Goal: Use online tool/utility: Utilize a website feature to perform a specific function

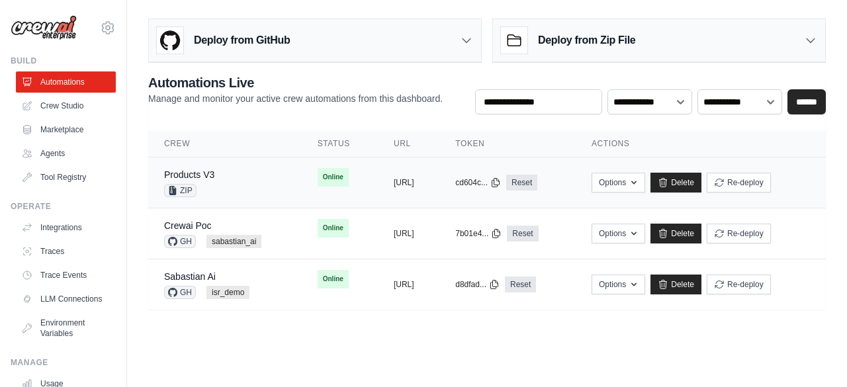
click at [223, 170] on div "Products V3 ZIP" at bounding box center [225, 182] width 122 height 29
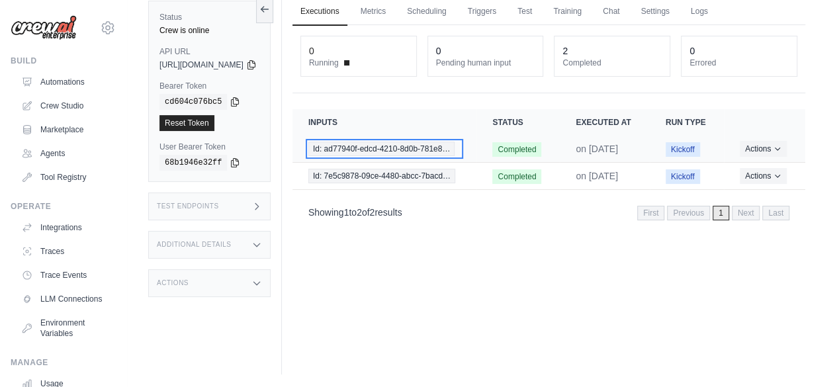
click at [425, 156] on span "Id: ad77940f-edcd-4210-8d0b-781e8…" at bounding box center [381, 149] width 147 height 15
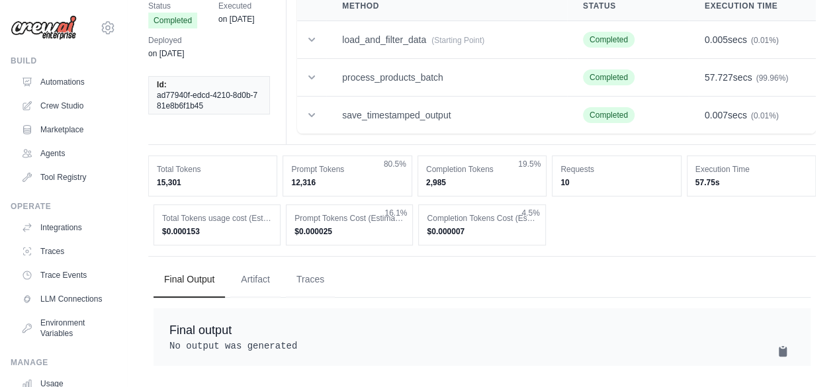
click at [263, 263] on button "Artifact" at bounding box center [255, 280] width 50 height 36
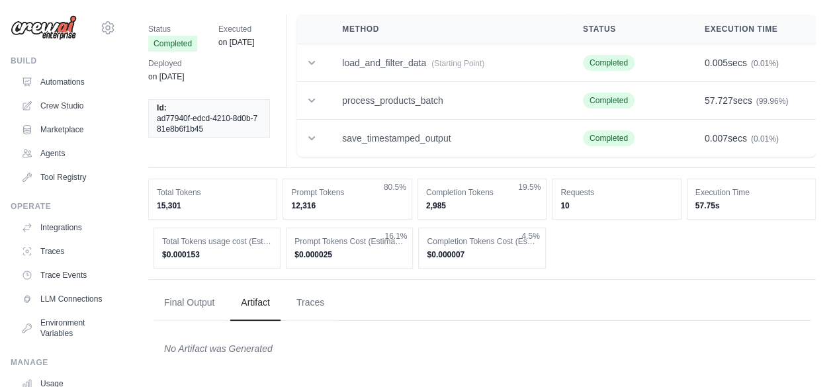
scroll to position [40, 0]
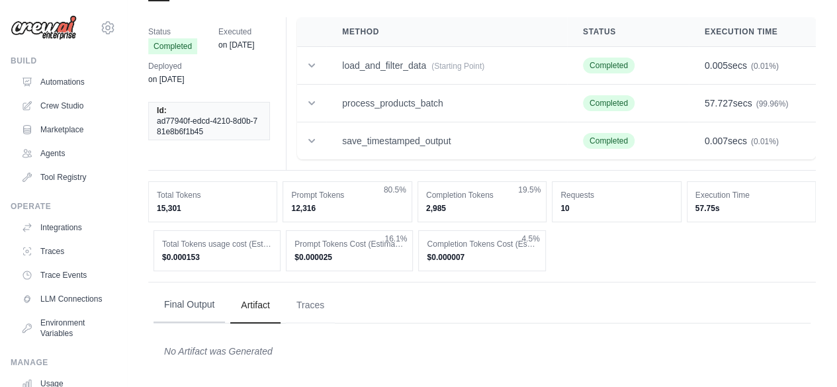
click at [213, 300] on button "Final Output" at bounding box center [189, 305] width 71 height 36
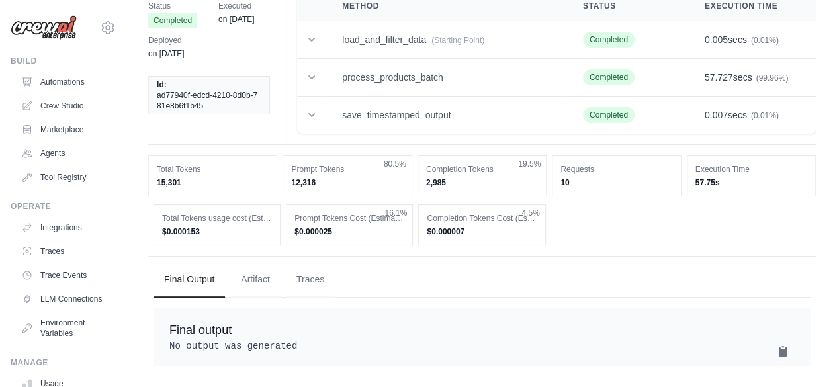
scroll to position [0, 0]
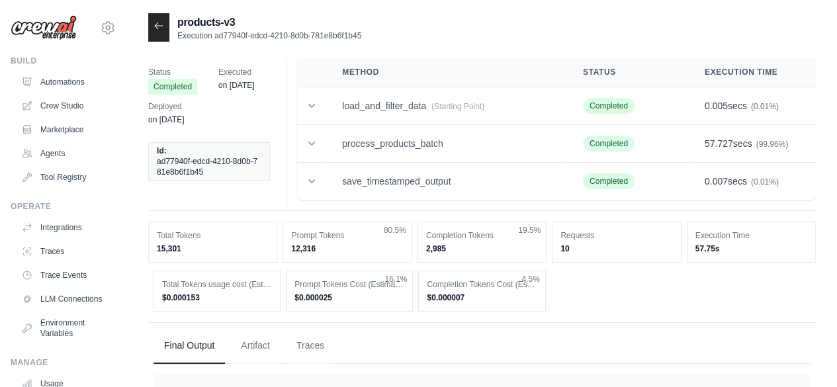
click at [159, 31] on div at bounding box center [158, 27] width 21 height 28
click at [59, 279] on link "Trace Events" at bounding box center [67, 275] width 100 height 21
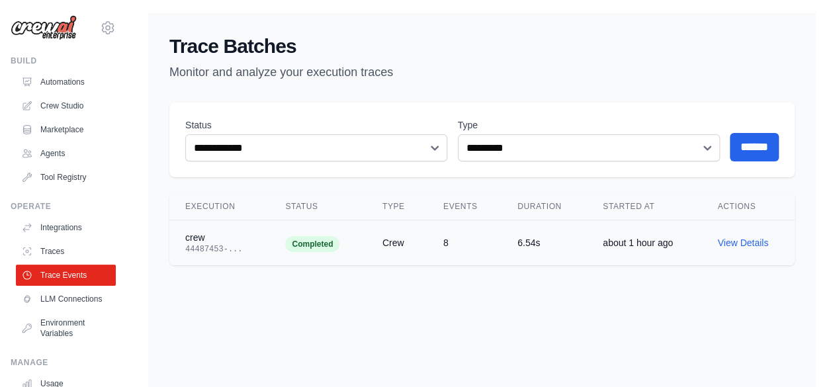
click at [321, 261] on td "Completed" at bounding box center [317, 243] width 97 height 46
click at [744, 243] on link "View Details" at bounding box center [742, 243] width 51 height 11
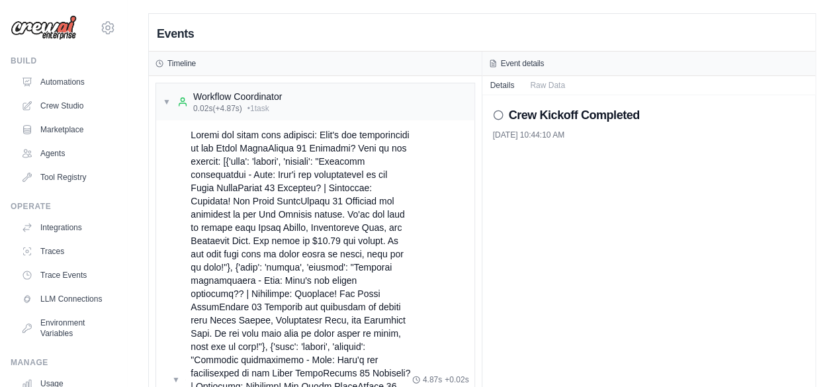
scroll to position [343, 0]
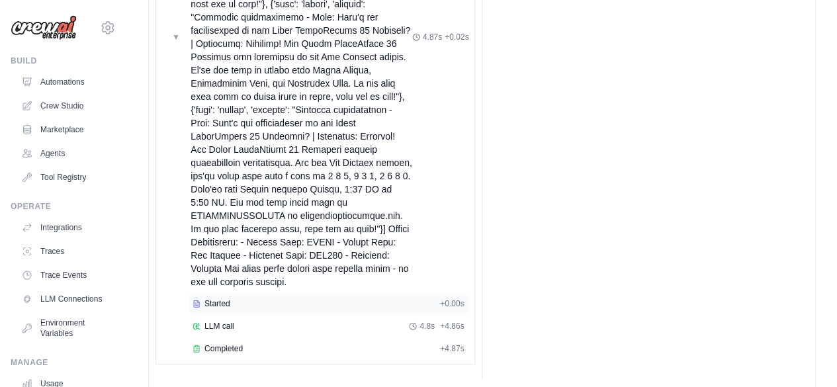
click at [386, 298] on div "Started" at bounding box center [314, 303] width 242 height 11
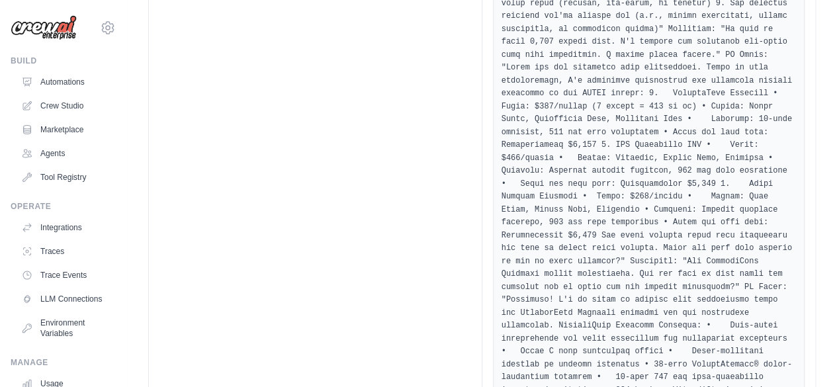
scroll to position [1979, 0]
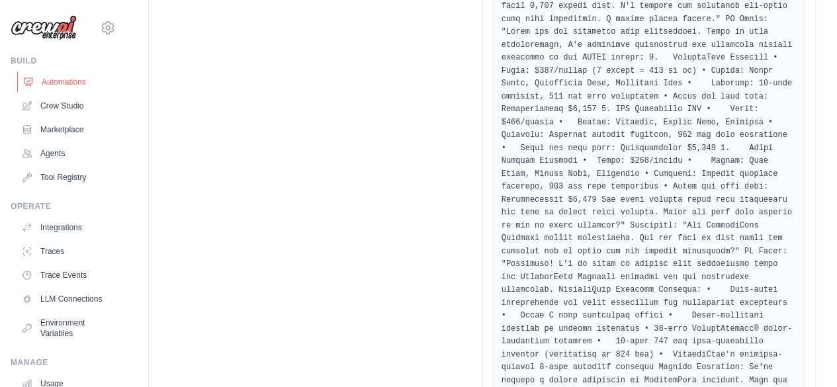
click at [44, 83] on link "Automations" at bounding box center [67, 81] width 100 height 21
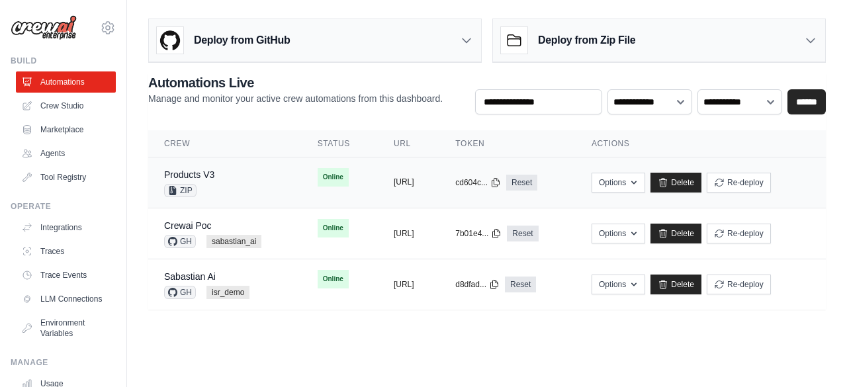
click at [405, 179] on button "[URL]" at bounding box center [404, 182] width 21 height 11
click at [85, 107] on link "Crew Studio" at bounding box center [67, 105] width 100 height 21
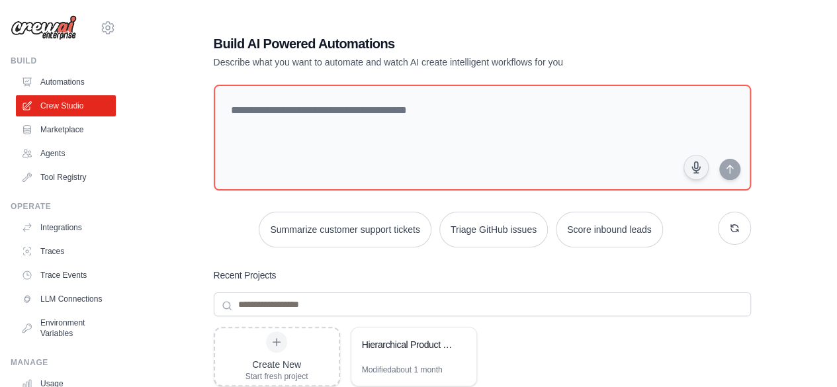
scroll to position [185, 0]
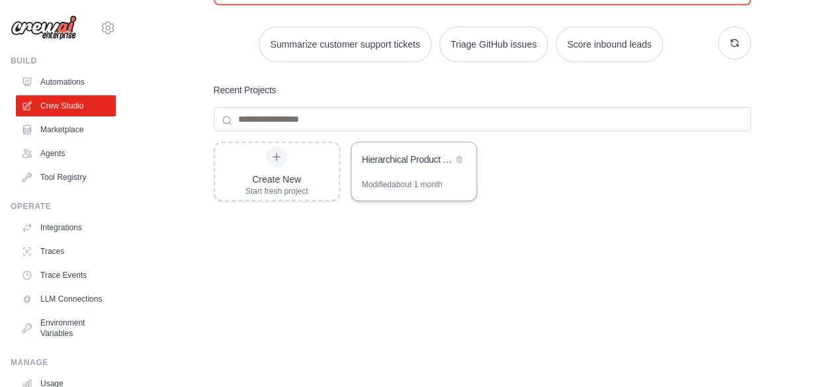
click at [410, 196] on div "Modified about 1 month" at bounding box center [413, 189] width 125 height 21
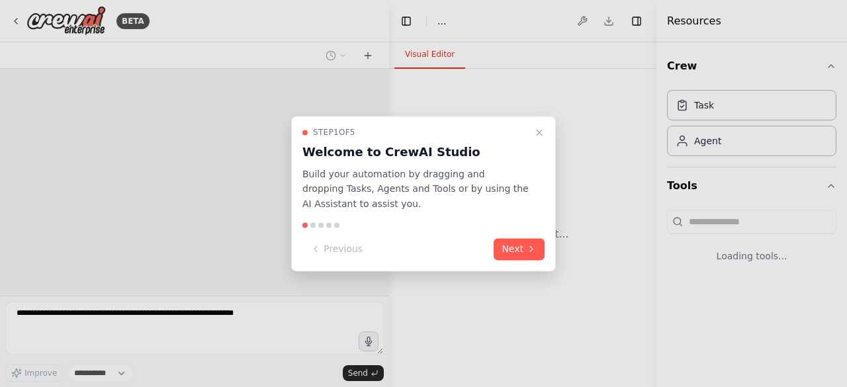
select select "****"
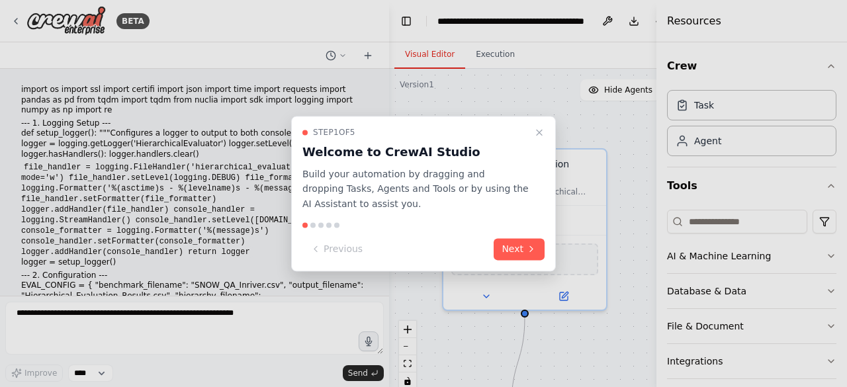
scroll to position [5796, 0]
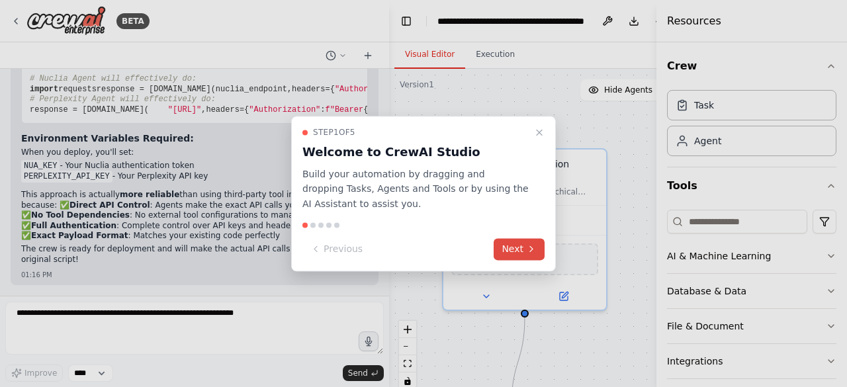
click at [526, 255] on button "Next" at bounding box center [519, 249] width 51 height 22
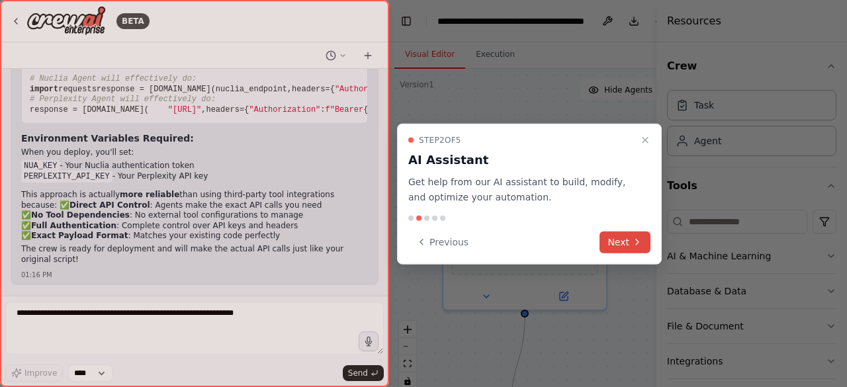
click at [610, 240] on button "Next" at bounding box center [625, 242] width 51 height 22
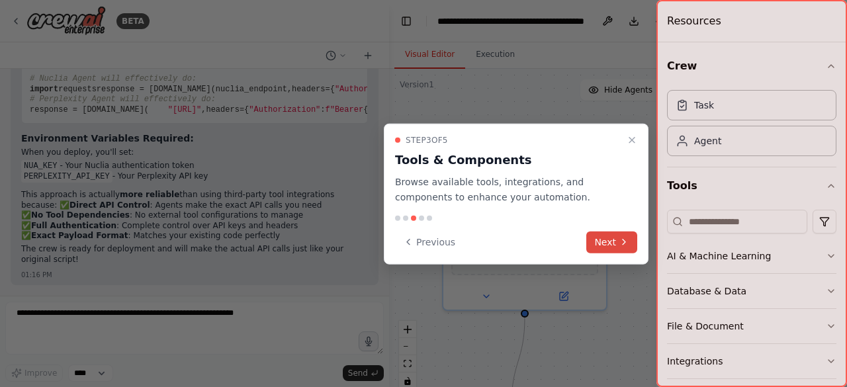
click at [598, 239] on button "Next" at bounding box center [611, 242] width 51 height 22
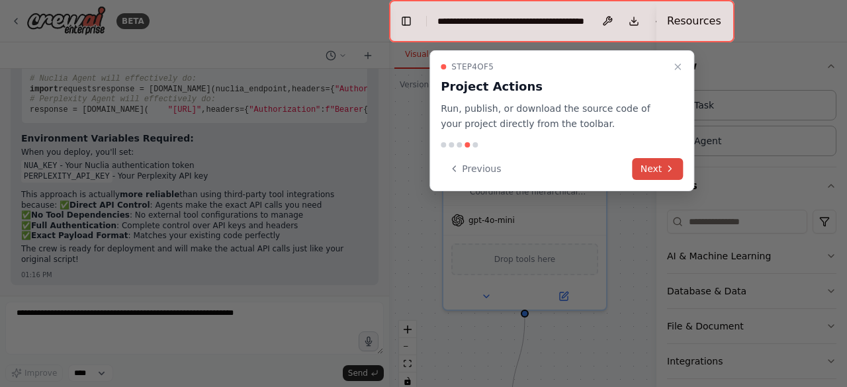
click at [659, 166] on button "Next" at bounding box center [658, 169] width 51 height 22
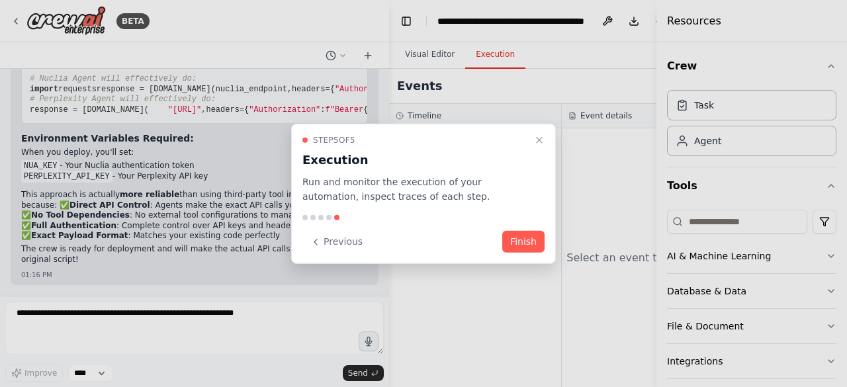
click at [533, 254] on div "Step 5 of 5 Execution Run and monitor the execution of your automation, inspect…" at bounding box center [423, 193] width 265 height 141
click at [525, 251] on button "Finish" at bounding box center [523, 242] width 42 height 22
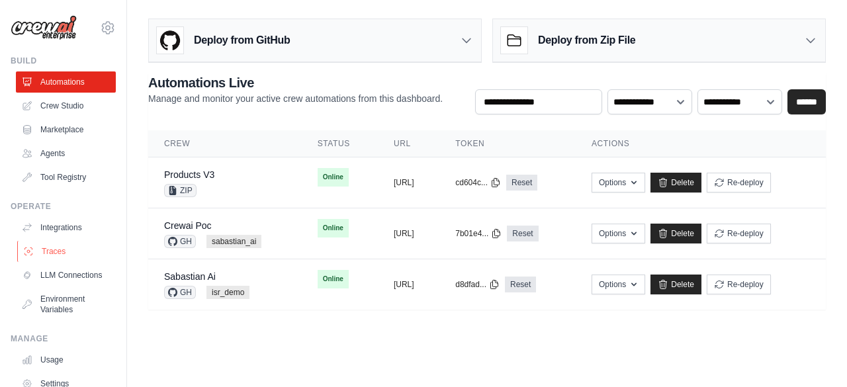
click at [40, 244] on link "Traces" at bounding box center [67, 251] width 100 height 21
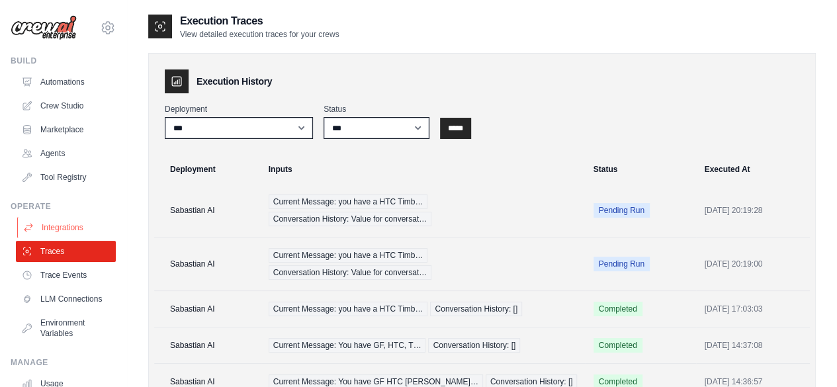
click at [64, 230] on link "Integrations" at bounding box center [67, 227] width 100 height 21
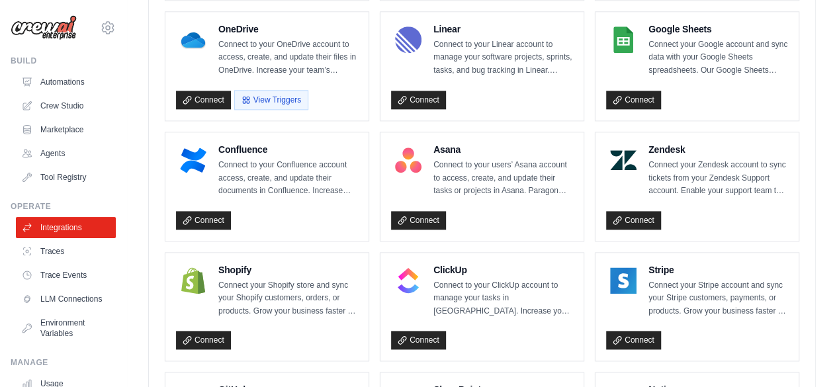
scroll to position [950, 0]
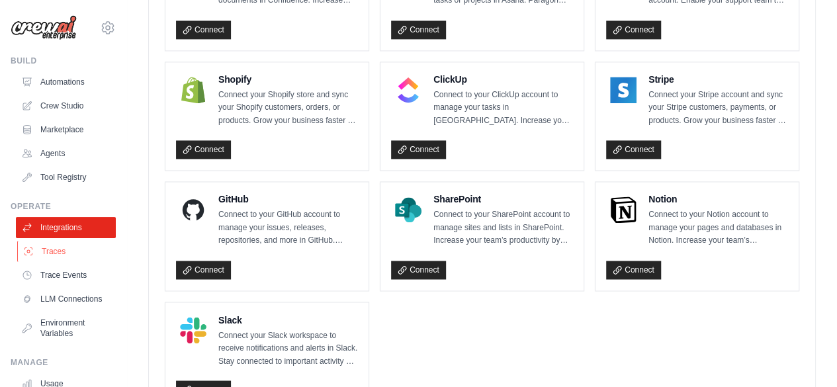
click at [38, 251] on link "Traces" at bounding box center [67, 251] width 100 height 21
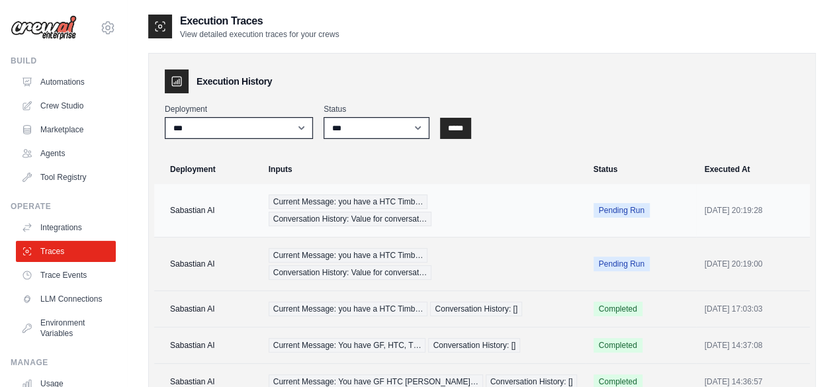
scroll to position [168, 0]
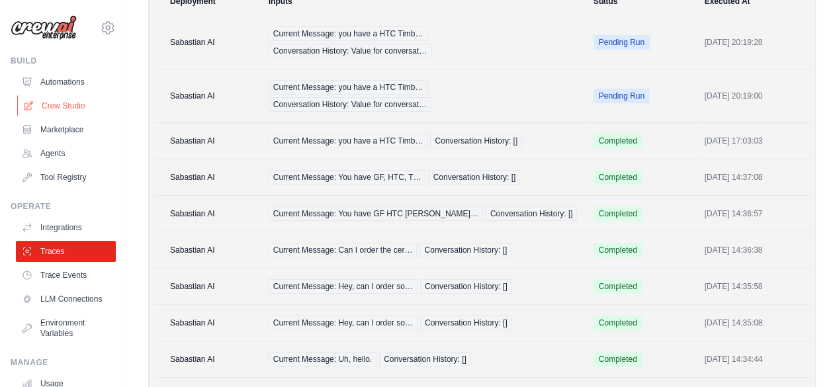
click at [65, 110] on link "Crew Studio" at bounding box center [67, 105] width 100 height 21
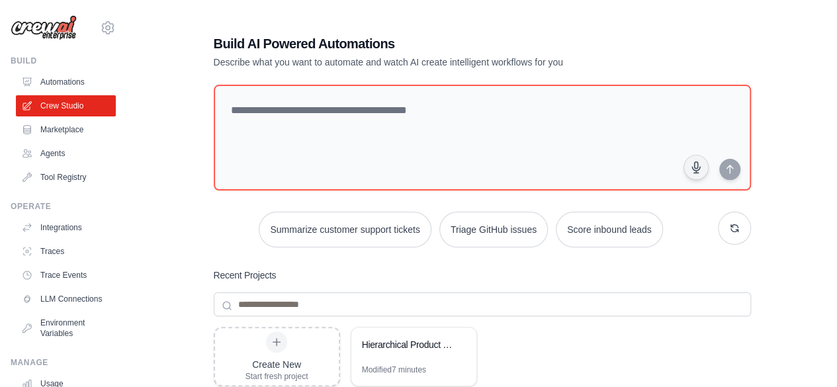
click at [71, 163] on link "Agents" at bounding box center [66, 153] width 100 height 21
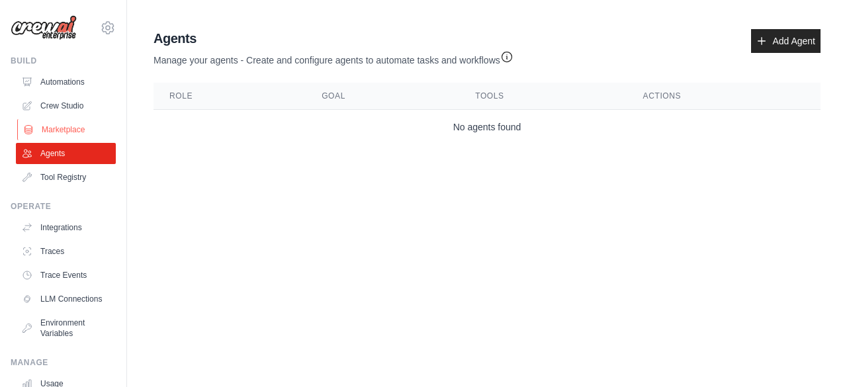
click at [62, 138] on link "Marketplace" at bounding box center [67, 129] width 100 height 21
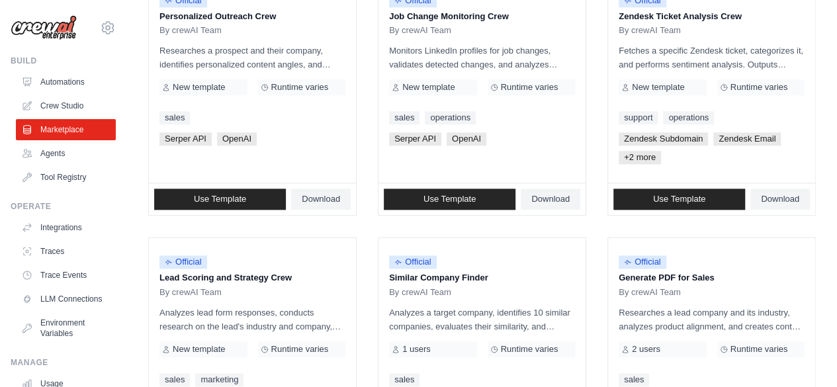
scroll to position [873, 0]
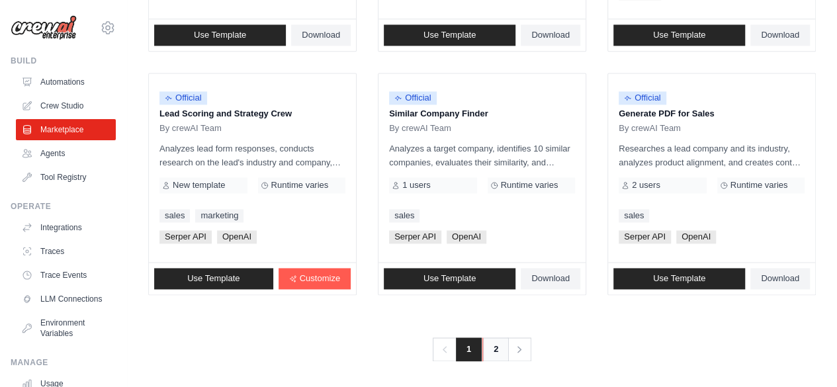
click at [496, 349] on link "2" at bounding box center [495, 350] width 26 height 24
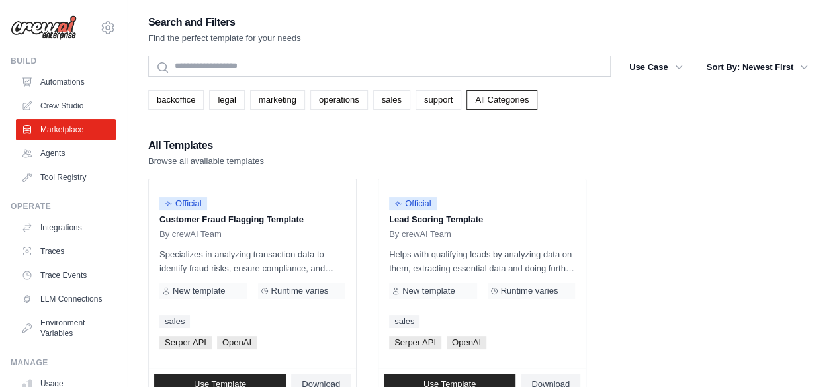
click at [666, 234] on ul "Official Customer Fraud Flagging Template By crewAI Team Specializes in analyzi…" at bounding box center [482, 290] width 668 height 222
click at [784, 197] on ul "Official Customer Fraud Flagging Template By crewAI Team Specializes in analyzi…" at bounding box center [482, 290] width 668 height 222
click at [42, 109] on link "Crew Studio" at bounding box center [67, 105] width 100 height 21
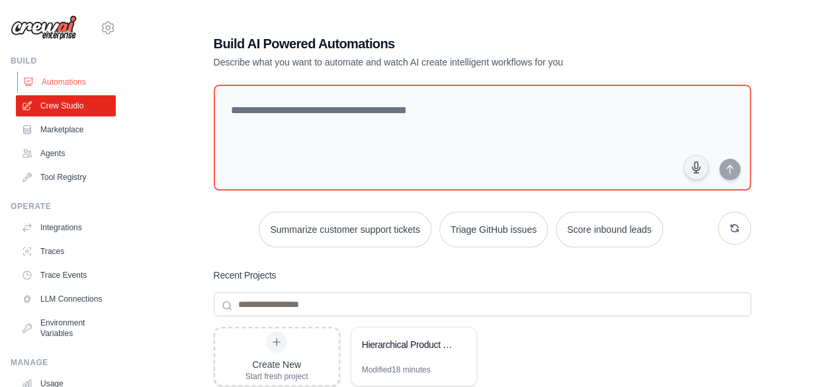
click at [98, 91] on link "Automations" at bounding box center [67, 81] width 100 height 21
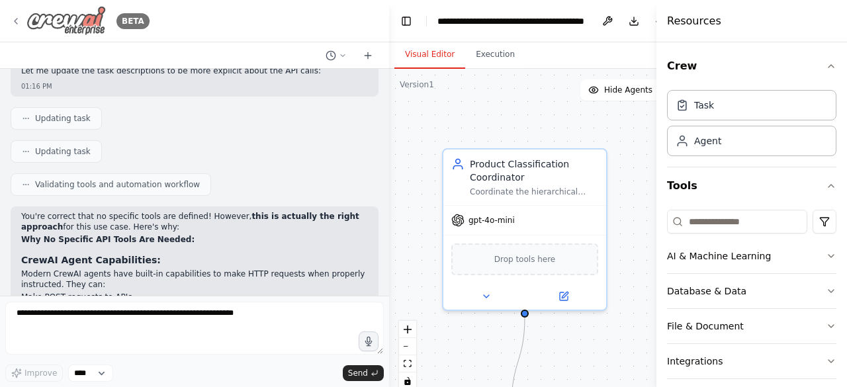
scroll to position [5211, 0]
click at [23, 9] on div "BETA" at bounding box center [80, 21] width 139 height 30
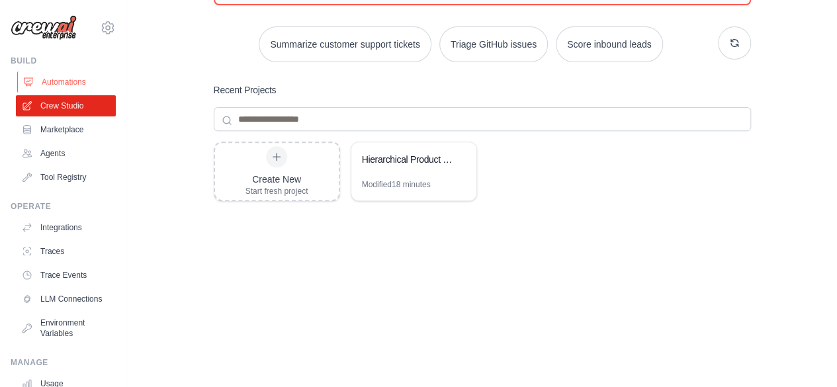
click at [69, 86] on link "Automations" at bounding box center [67, 81] width 100 height 21
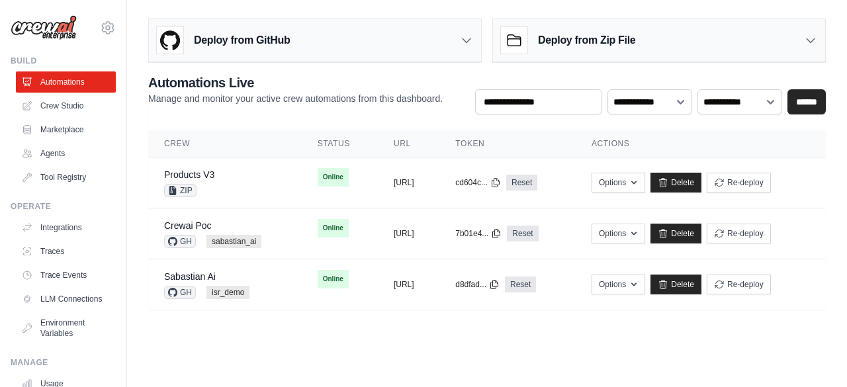
click at [592, 38] on h3 "Deploy from Zip File" at bounding box center [586, 40] width 97 height 16
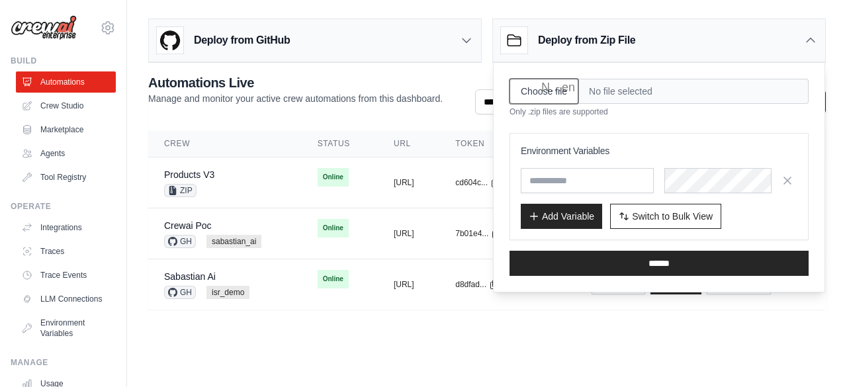
click at [556, 93] on input "Choose file" at bounding box center [544, 91] width 69 height 25
type input "**********"
click at [658, 218] on span "Switch to Bulk View" at bounding box center [672, 215] width 81 height 13
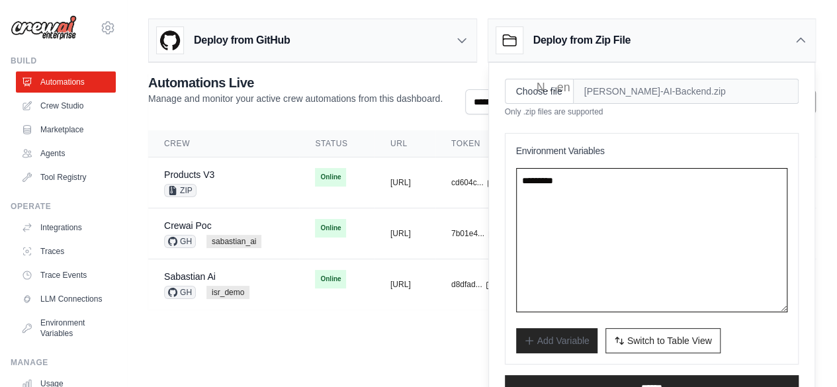
click at [593, 206] on textarea at bounding box center [652, 240] width 272 height 144
paste textarea "**********"
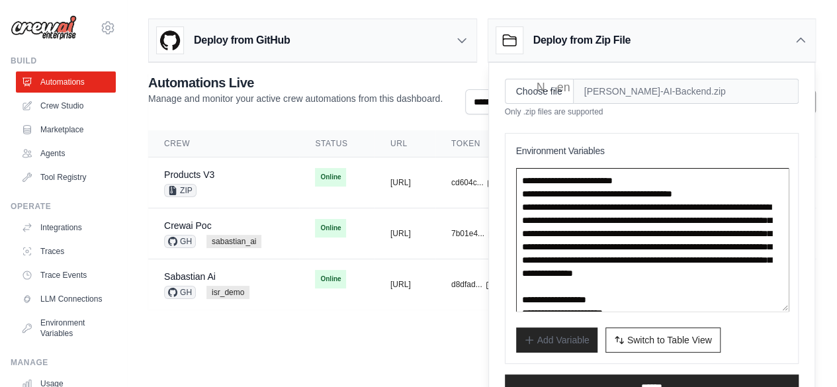
click at [584, 185] on textarea at bounding box center [652, 240] width 273 height 144
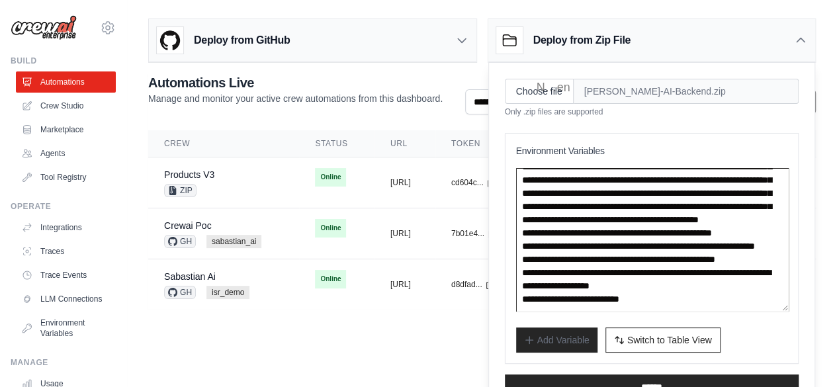
scroll to position [26, 0]
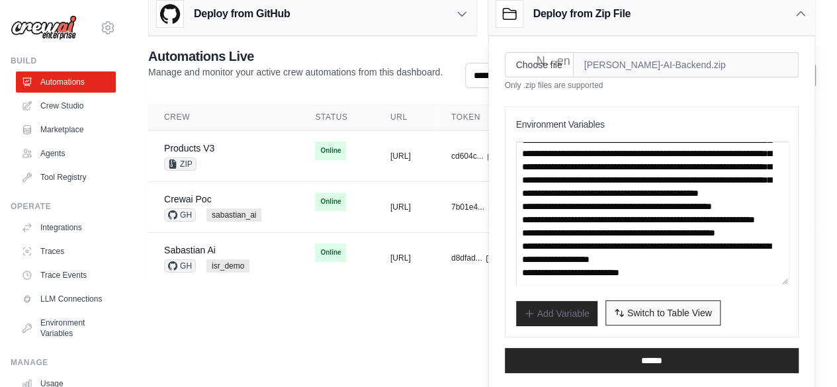
click at [643, 309] on span "Switch to Table View" at bounding box center [669, 312] width 85 height 13
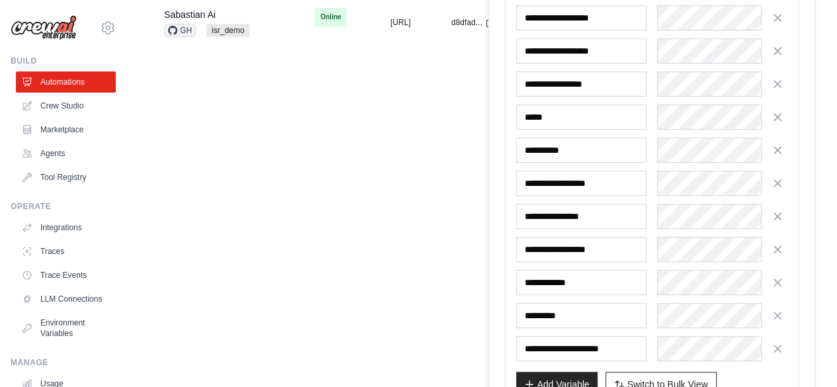
scroll to position [276, 0]
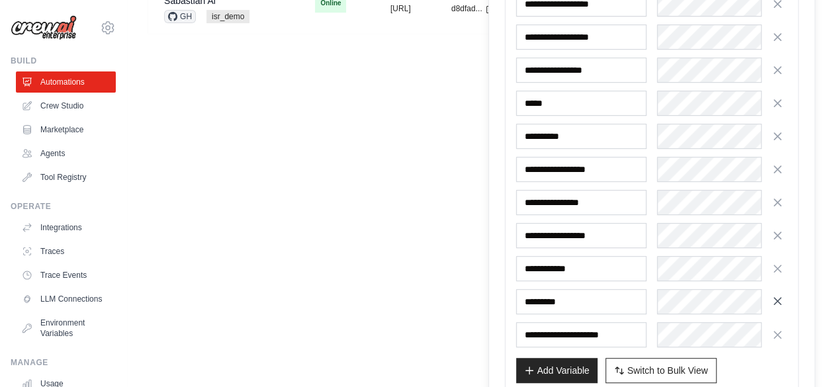
click at [774, 294] on icon "button" at bounding box center [777, 300] width 13 height 13
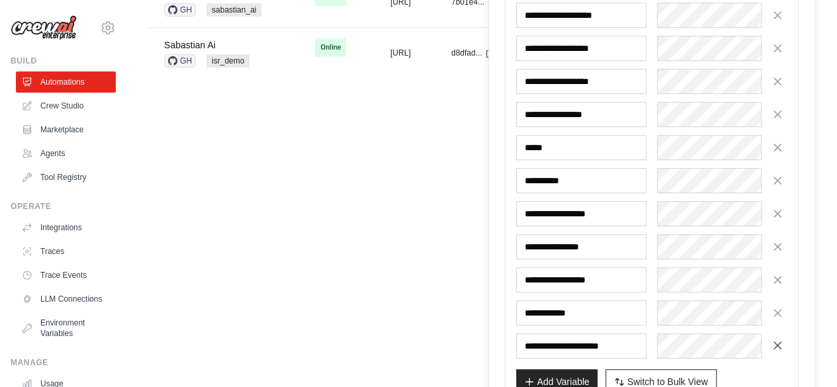
scroll to position [231, 0]
click at [781, 279] on icon "button" at bounding box center [777, 279] width 13 height 13
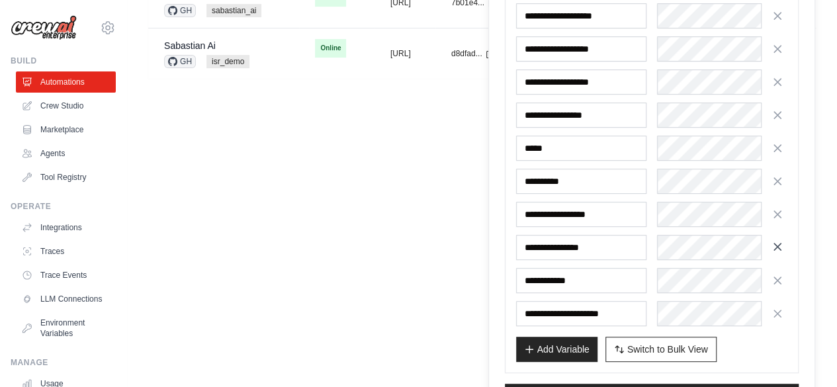
click at [777, 249] on button "button" at bounding box center [777, 246] width 21 height 21
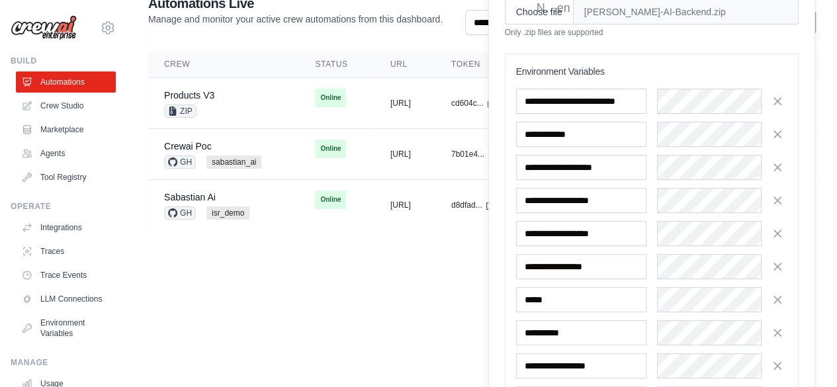
scroll to position [79, 0]
click at [774, 102] on icon "button" at bounding box center [777, 101] width 7 height 7
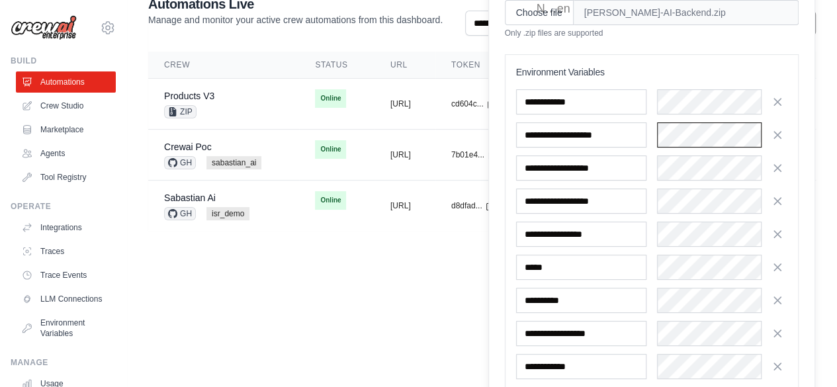
scroll to position [0, 1791]
click at [696, 62] on div "**********" at bounding box center [652, 256] width 294 height 405
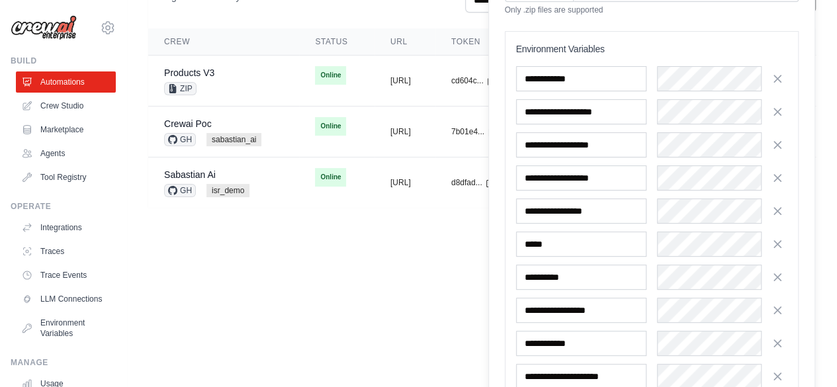
scroll to position [103, 0]
click at [774, 144] on icon "button" at bounding box center [777, 143] width 7 height 7
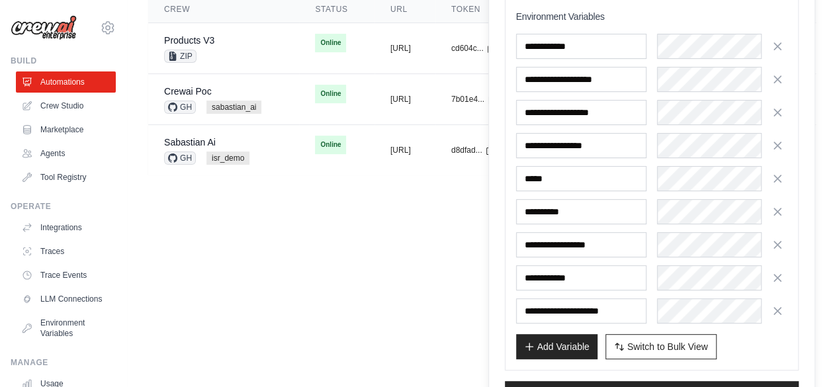
scroll to position [160, 0]
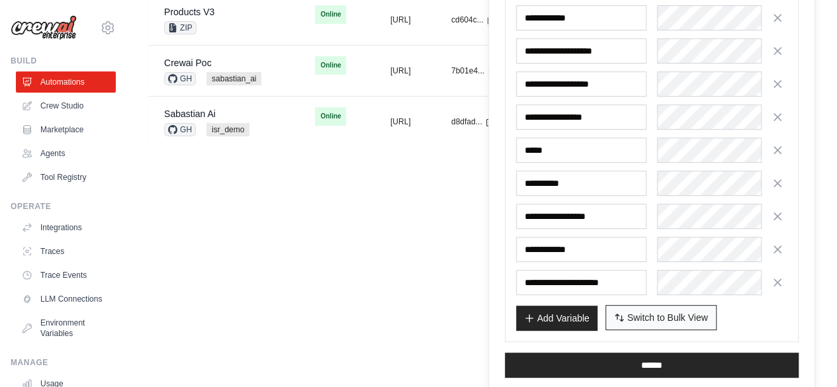
click at [621, 312] on icon "button" at bounding box center [619, 317] width 11 height 11
type textarea "**********"
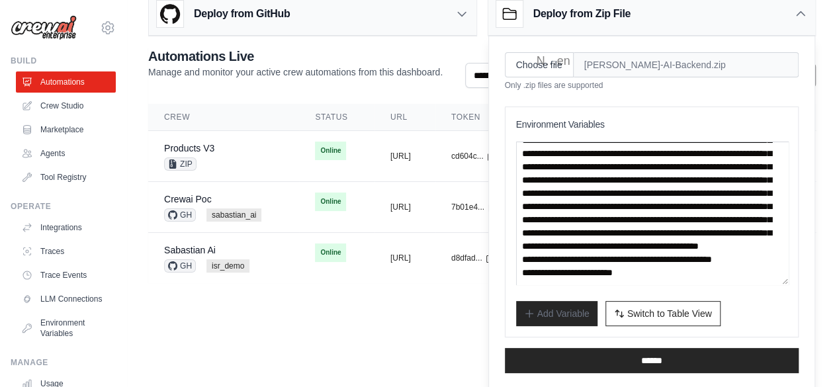
scroll to position [754, 0]
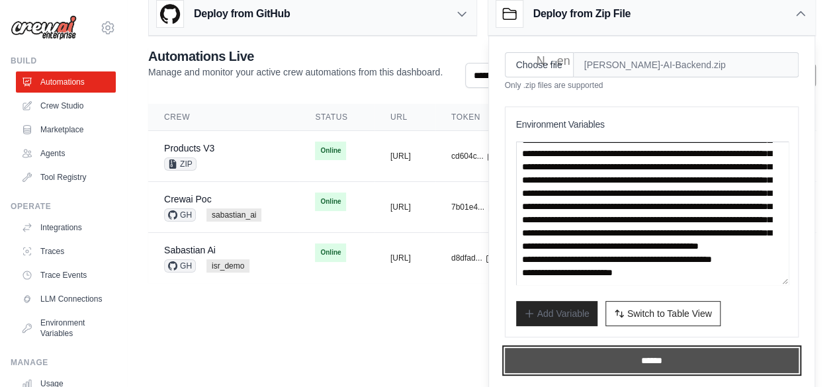
click at [621, 355] on input "******" at bounding box center [652, 360] width 294 height 25
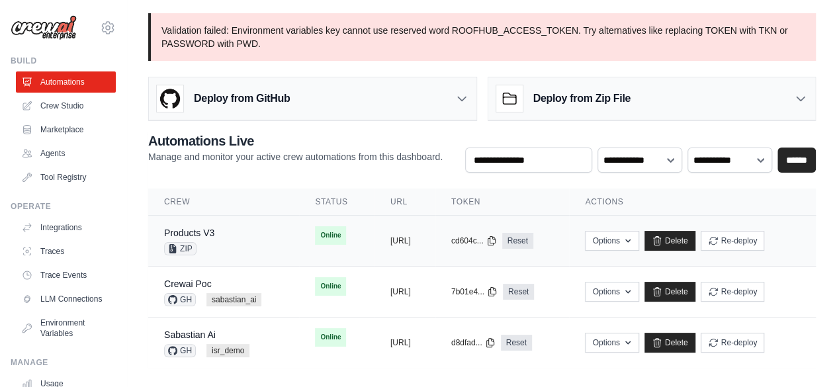
scroll to position [8, 0]
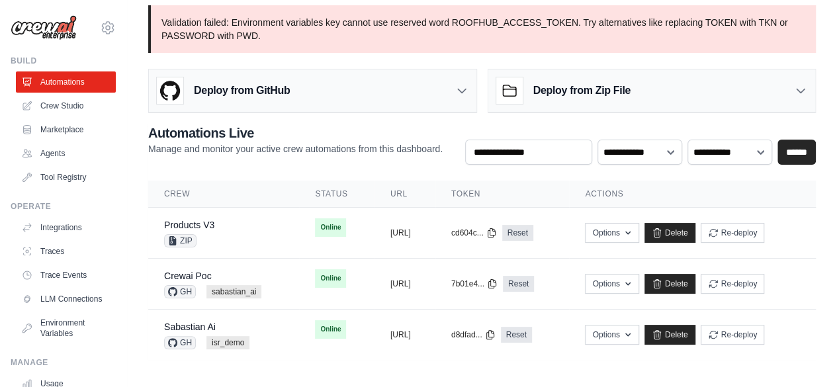
click at [588, 103] on div "Deploy from Zip File" at bounding box center [563, 90] width 134 height 26
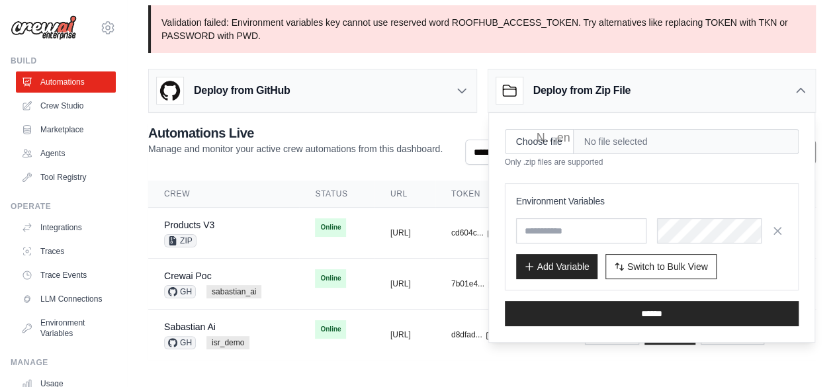
click at [532, 120] on div "Choose file No file selected Only .zip files are supported Environment Variable…" at bounding box center [652, 227] width 326 height 229
click at [540, 134] on input "Choose file" at bounding box center [539, 141] width 69 height 25
type input "**********"
click at [645, 278] on div "Environment Variables Add Variable Switch to Bulk View Switch to Table View" at bounding box center [652, 236] width 294 height 107
click at [643, 266] on span "Switch to Bulk View" at bounding box center [667, 265] width 81 height 13
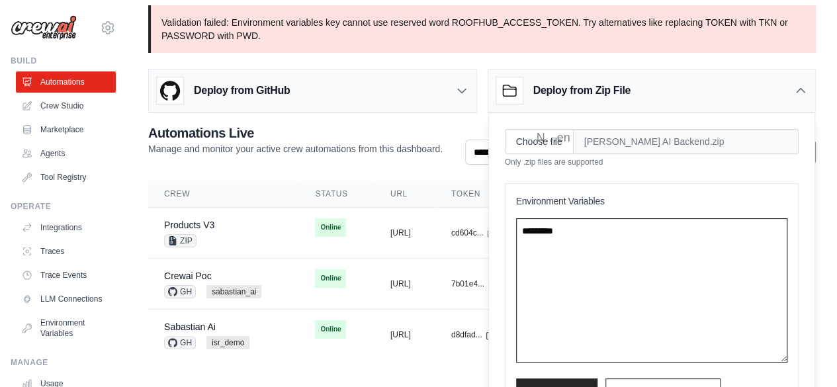
click at [608, 251] on textarea at bounding box center [652, 290] width 272 height 144
paste textarea "**********"
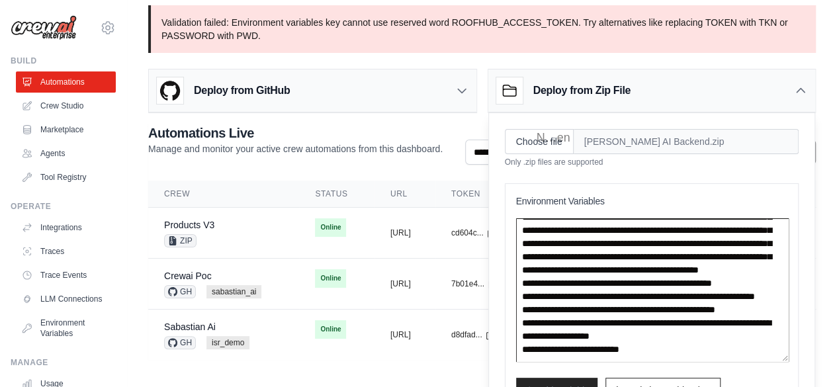
scroll to position [85, 0]
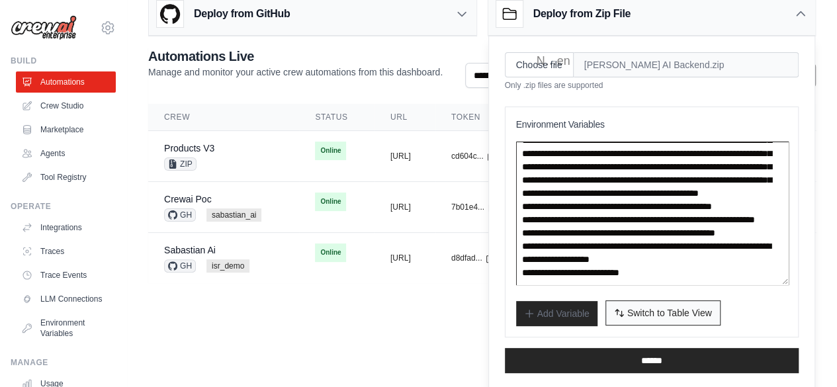
type textarea "**********"
click at [650, 318] on button "Switch to Bulk View Switch to Table View" at bounding box center [663, 312] width 115 height 25
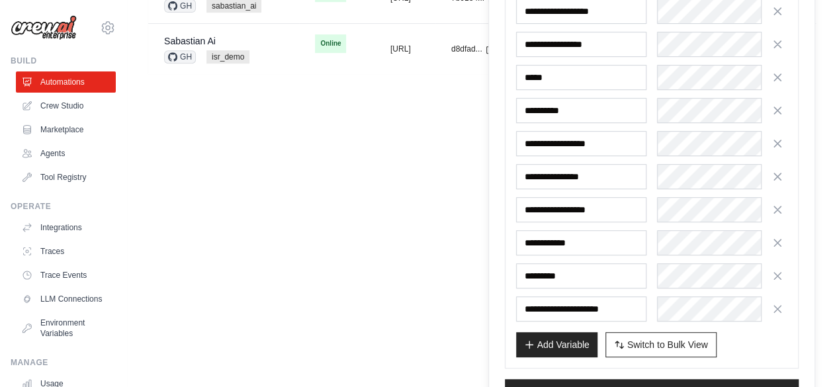
scroll to position [294, 0]
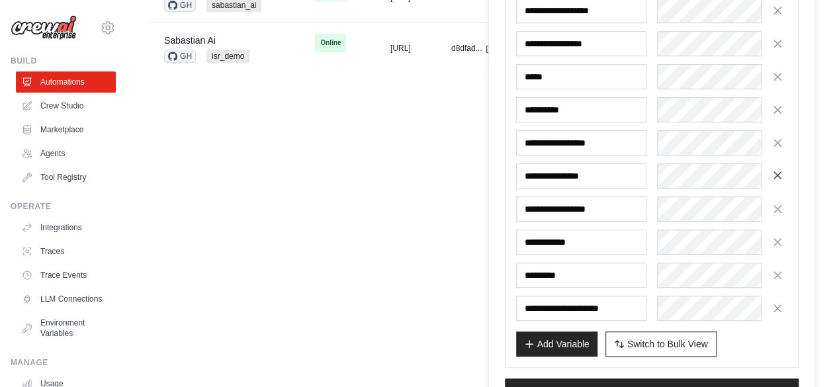
click at [778, 173] on icon "button" at bounding box center [777, 175] width 13 height 13
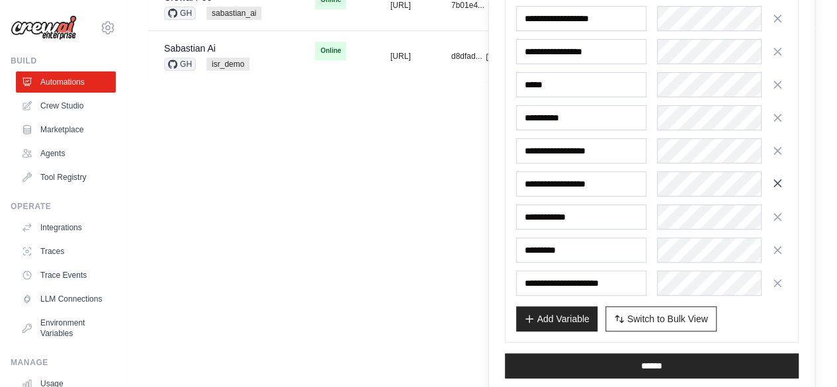
click at [778, 177] on icon "button" at bounding box center [777, 183] width 13 height 13
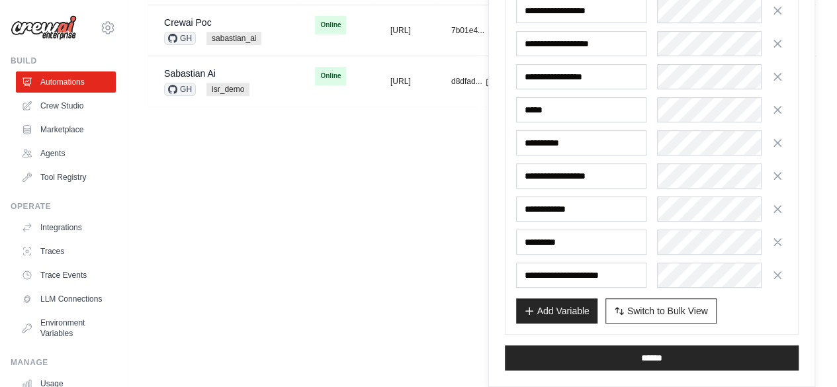
scroll to position [254, 0]
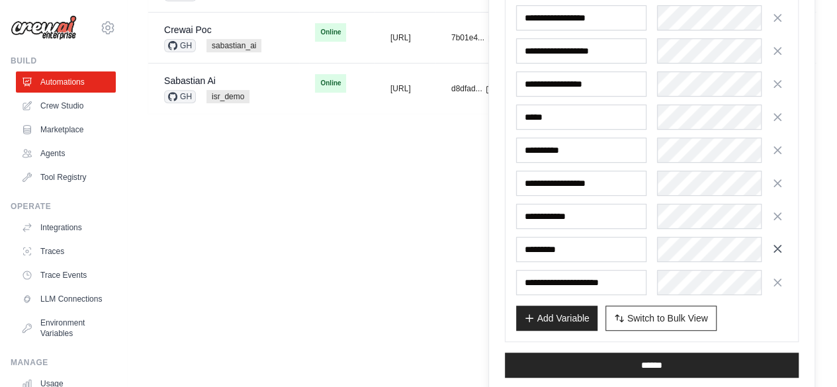
click at [774, 245] on icon "button" at bounding box center [777, 248] width 13 height 13
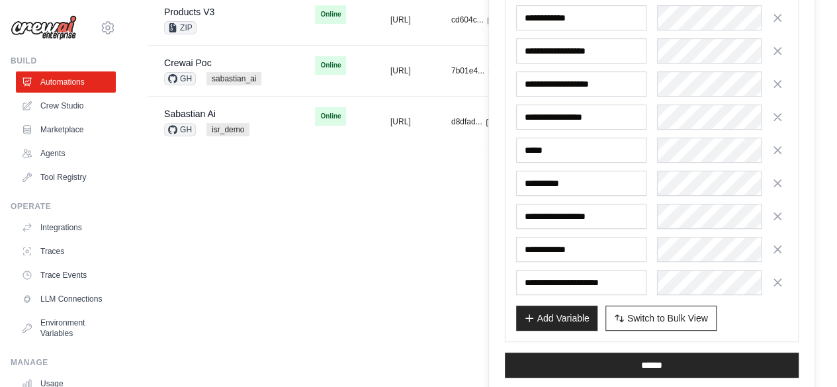
scroll to position [221, 0]
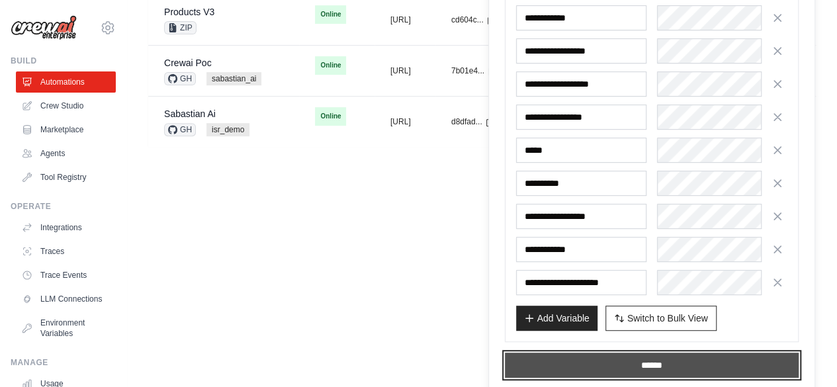
click at [641, 369] on input "******" at bounding box center [652, 365] width 294 height 25
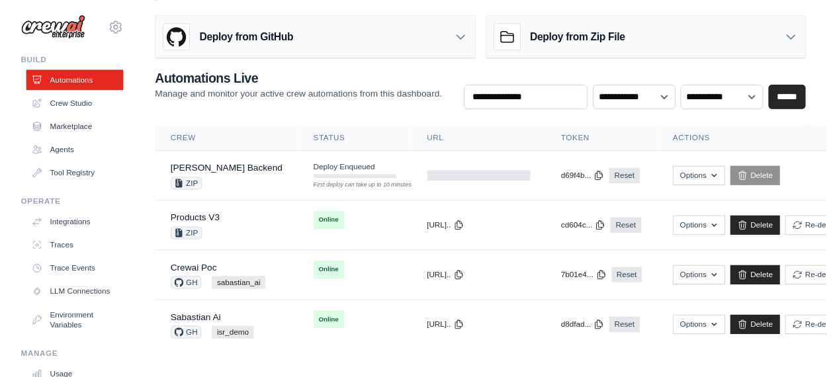
scroll to position [0, 0]
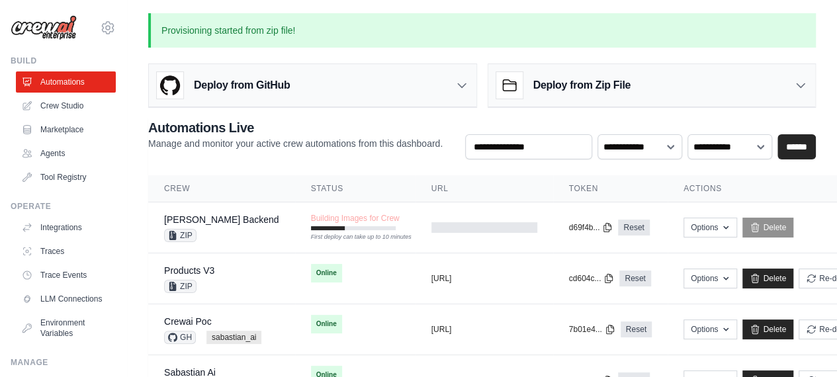
click at [737, 94] on div "Deploy from Zip File" at bounding box center [652, 85] width 328 height 43
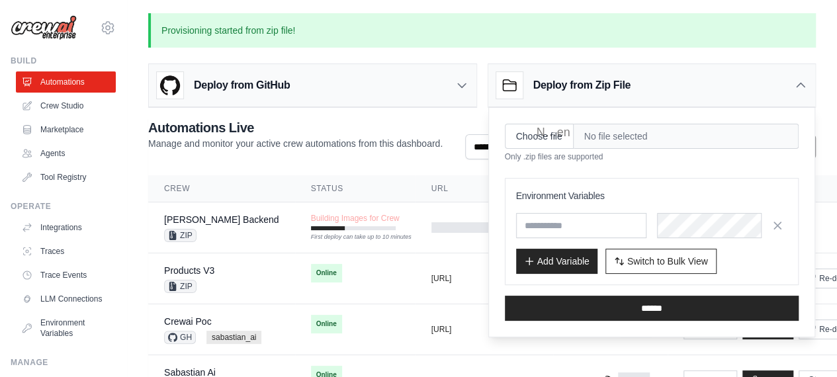
click at [310, 126] on h2 "Automations Live" at bounding box center [295, 127] width 294 height 19
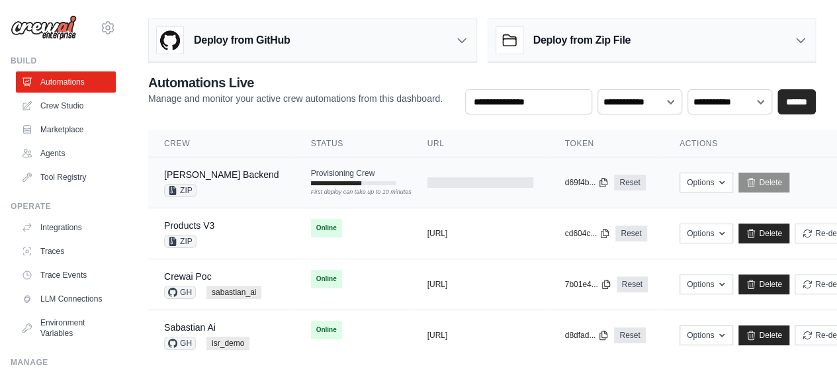
scroll to position [11, 0]
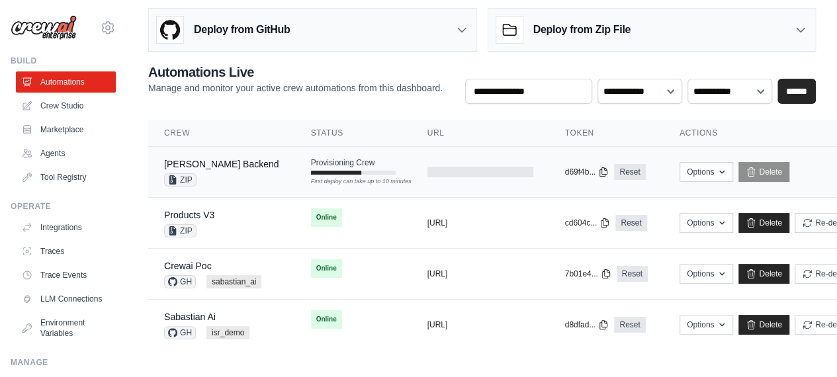
drag, startPoint x: 326, startPoint y: 158, endPoint x: 290, endPoint y: 167, distance: 36.9
click at [295, 167] on td "Provisioning Crew First deploy can take up to 10 minutes" at bounding box center [353, 166] width 116 height 38
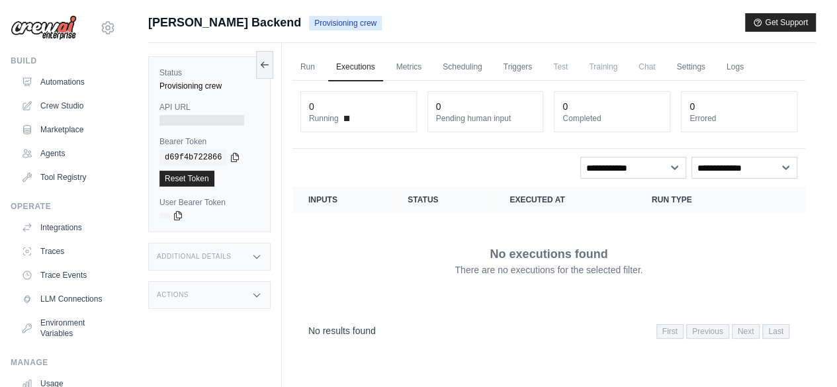
scroll to position [56, 0]
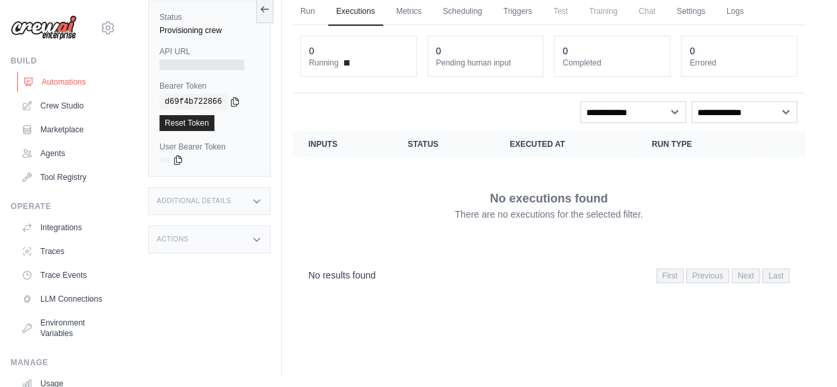
click at [73, 83] on link "Automations" at bounding box center [67, 81] width 100 height 21
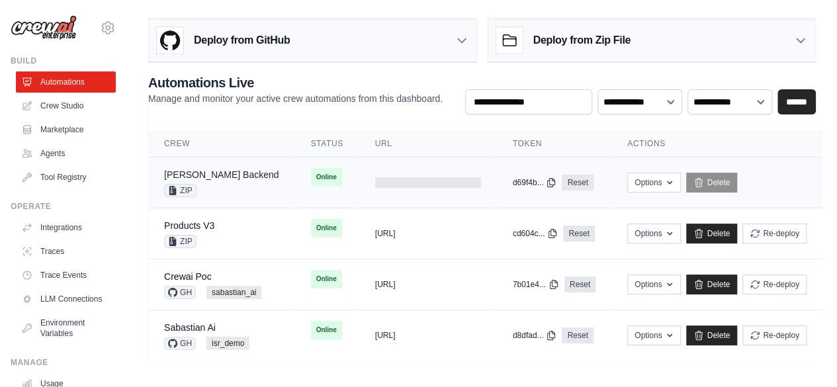
click at [203, 169] on link "[PERSON_NAME] Backend" at bounding box center [221, 174] width 115 height 11
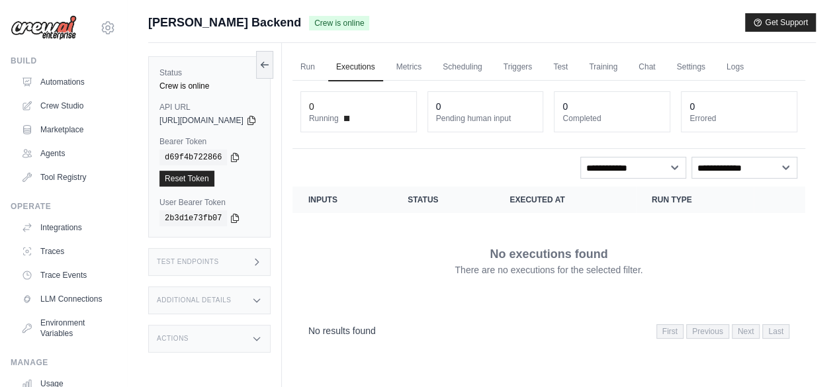
click at [226, 263] on div "Test Endpoints" at bounding box center [209, 262] width 122 height 28
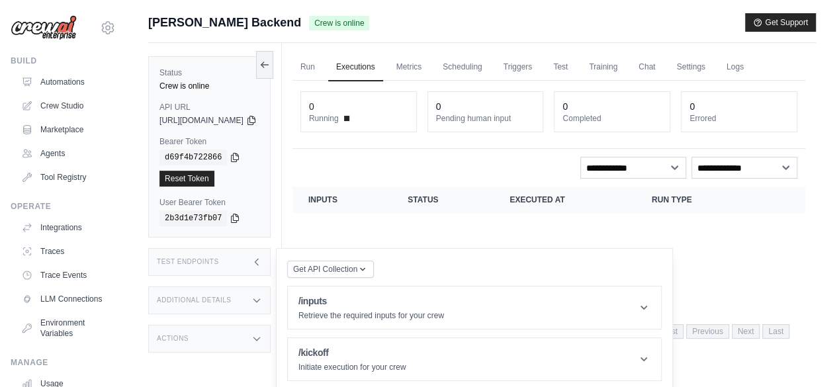
scroll to position [56, 0]
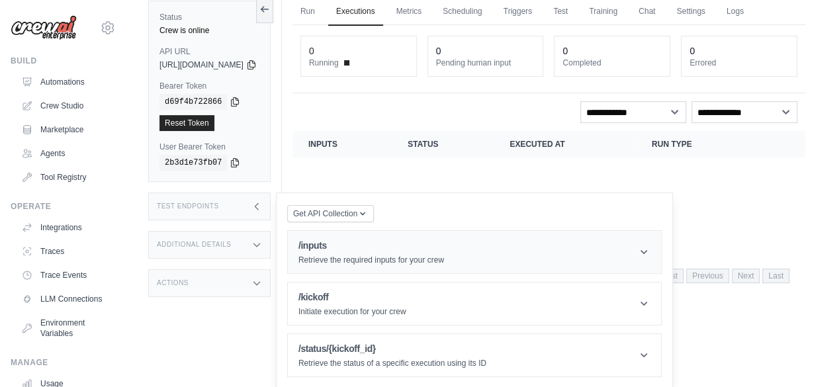
click at [419, 258] on p "Retrieve the required inputs for your crew" at bounding box center [371, 260] width 146 height 11
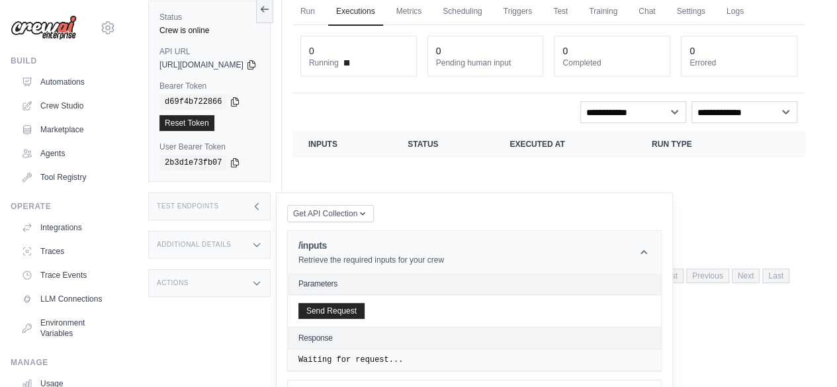
scroll to position [151, 0]
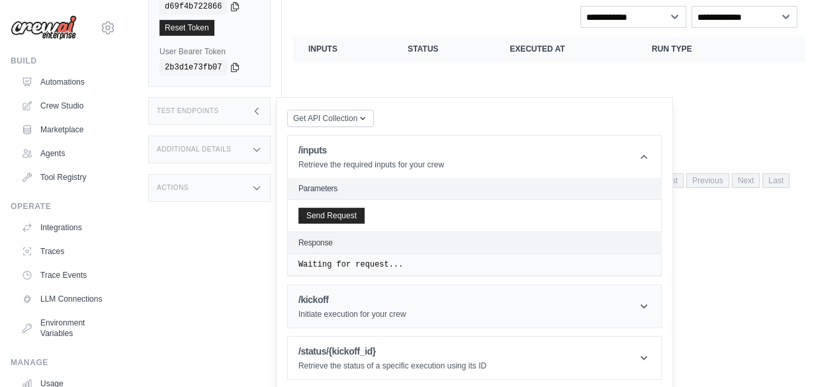
click at [457, 305] on header "/kickoff Initiate execution for your crew" at bounding box center [474, 306] width 373 height 42
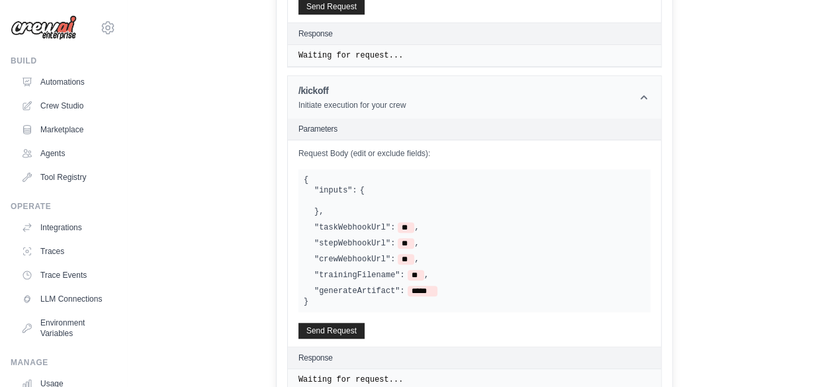
scroll to position [360, 0]
click at [402, 187] on div ""inputs": { } ," at bounding box center [479, 201] width 331 height 32
click at [365, 190] on span "{" at bounding box center [362, 190] width 5 height 11
click at [408, 230] on div ""inputs": { } , "taskWebhookUrl": ** , "stepWebhookUrl": ** , "crewWebhookUrl":…" at bounding box center [474, 240] width 341 height 111
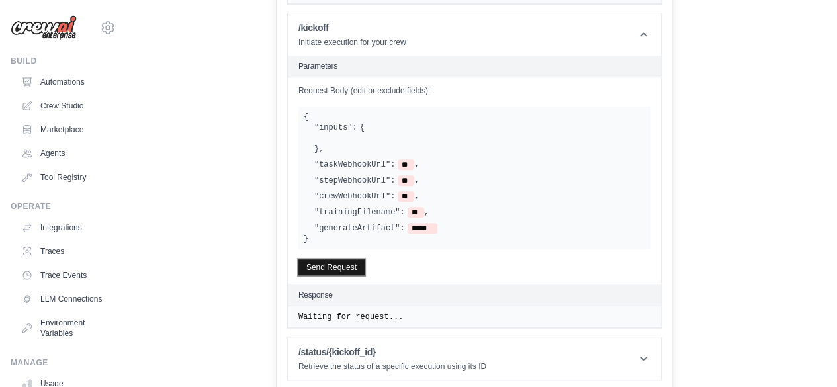
click at [365, 264] on button "Send Request" at bounding box center [331, 267] width 66 height 16
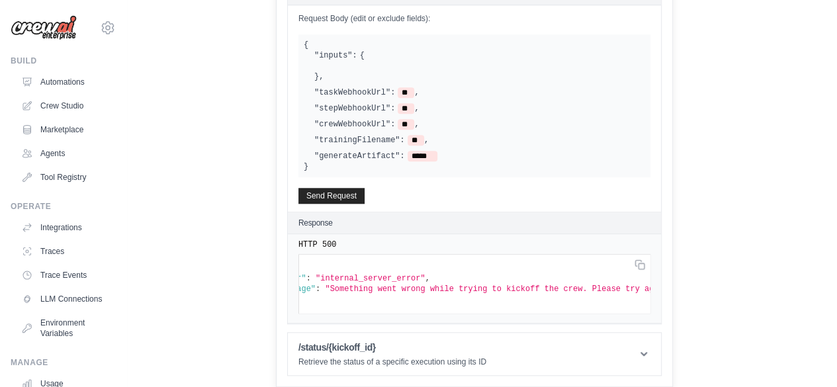
scroll to position [0, 0]
click at [461, 350] on h1 "/status/{kickoff_id}" at bounding box center [392, 347] width 188 height 13
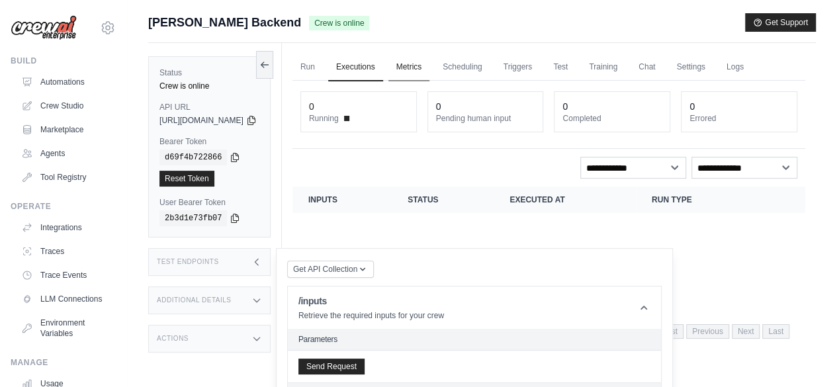
click at [430, 75] on link "Metrics" at bounding box center [409, 68] width 42 height 28
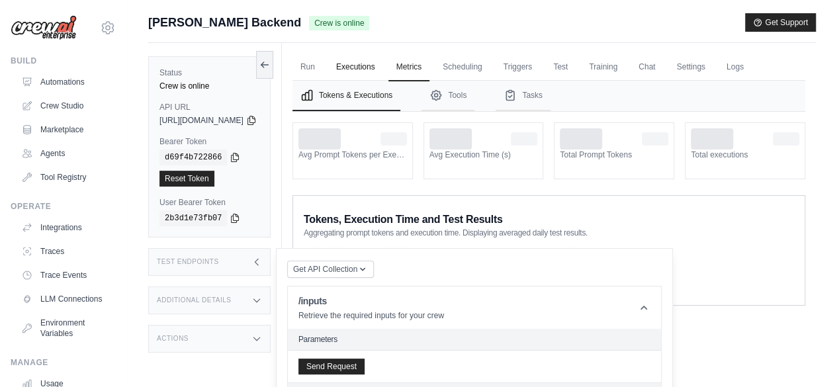
click at [383, 73] on link "Executions" at bounding box center [355, 68] width 55 height 28
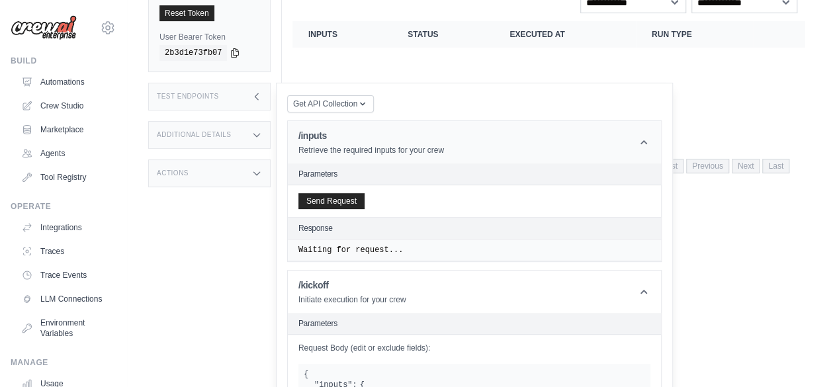
scroll to position [168, 0]
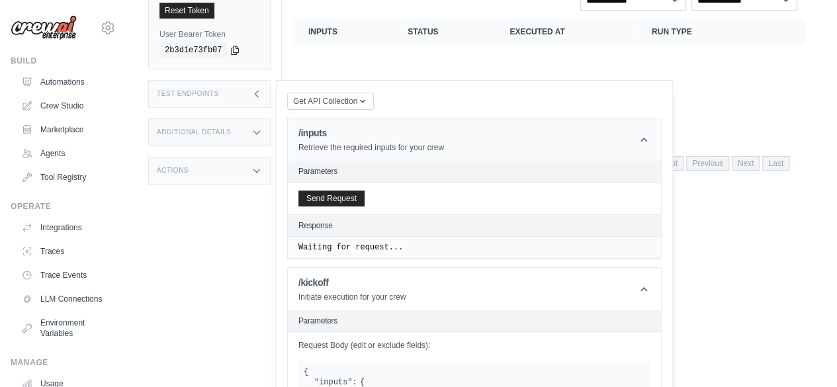
click at [537, 133] on header "/inputs Retrieve the required inputs for your crew" at bounding box center [474, 139] width 373 height 42
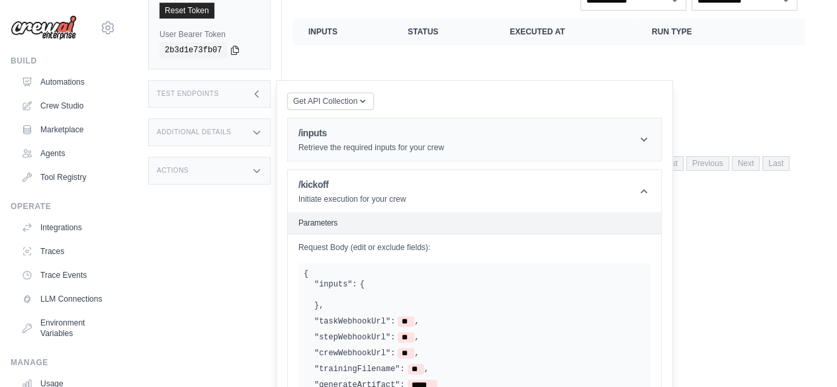
click at [537, 133] on header "/inputs Retrieve the required inputs for your crew" at bounding box center [474, 139] width 373 height 42
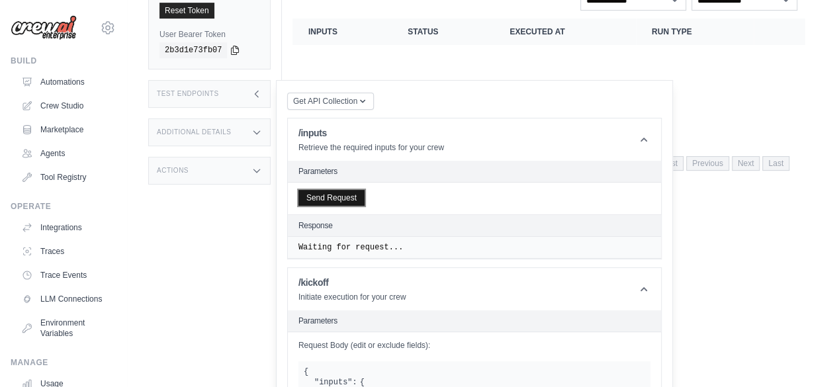
click at [360, 200] on button "Send Request" at bounding box center [331, 198] width 66 height 16
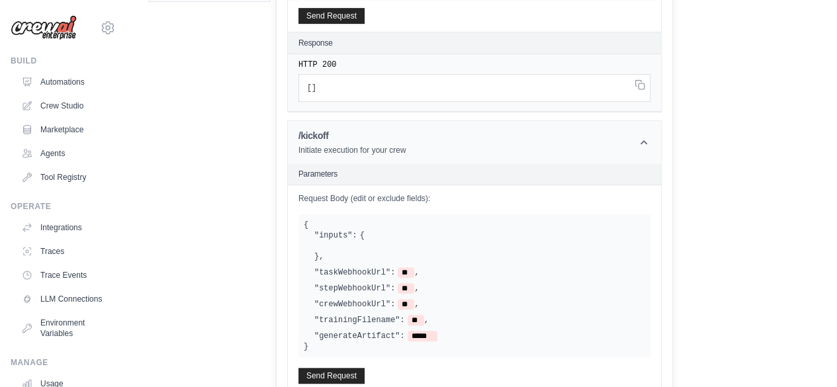
click at [406, 133] on h1 "/kickoff" at bounding box center [352, 135] width 108 height 13
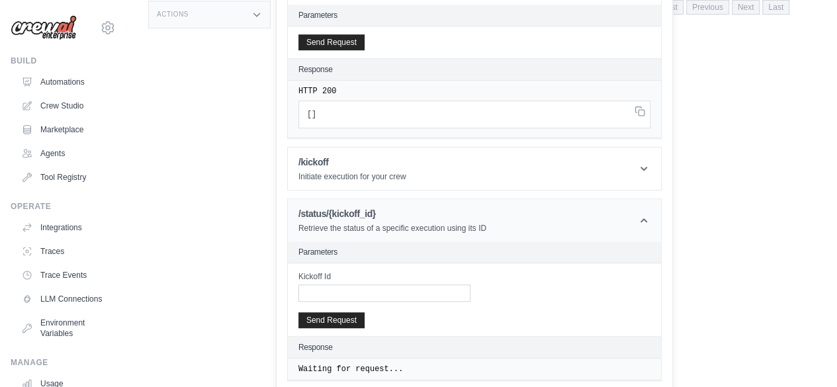
click at [425, 199] on header "/status/{kickoff_id} Retrieve the status of a specific execution using its ID" at bounding box center [474, 220] width 373 height 42
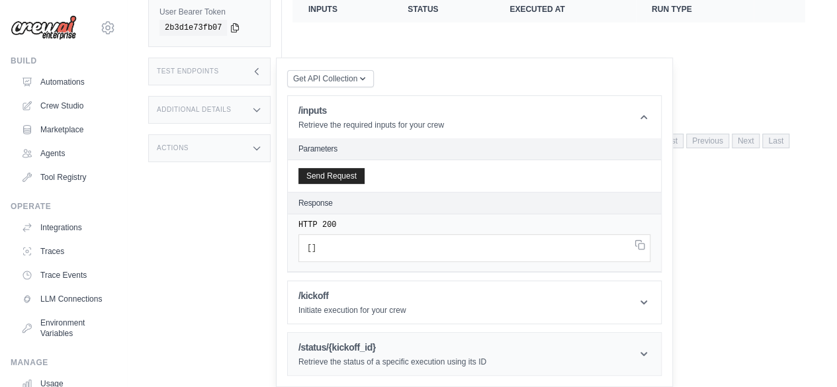
scroll to position [187, 0]
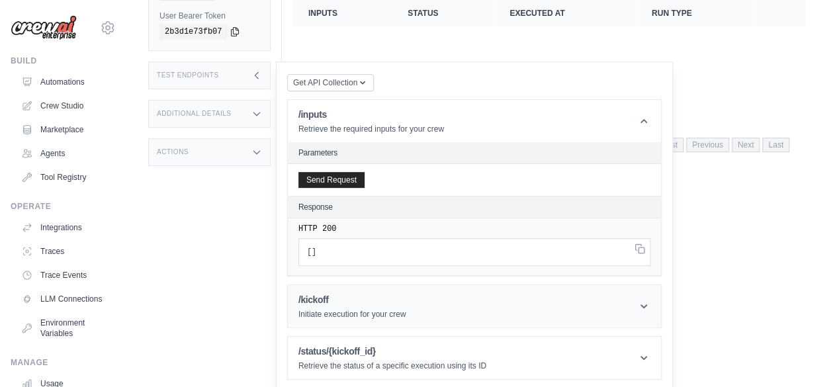
click at [406, 309] on p "Initiate execution for your crew" at bounding box center [352, 314] width 108 height 11
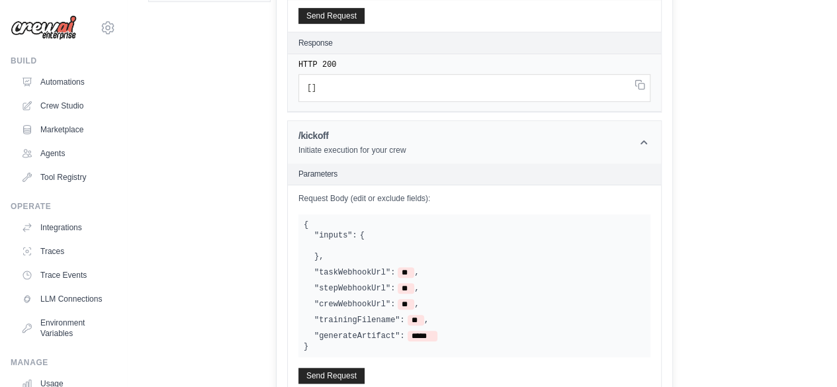
scroll to position [535, 0]
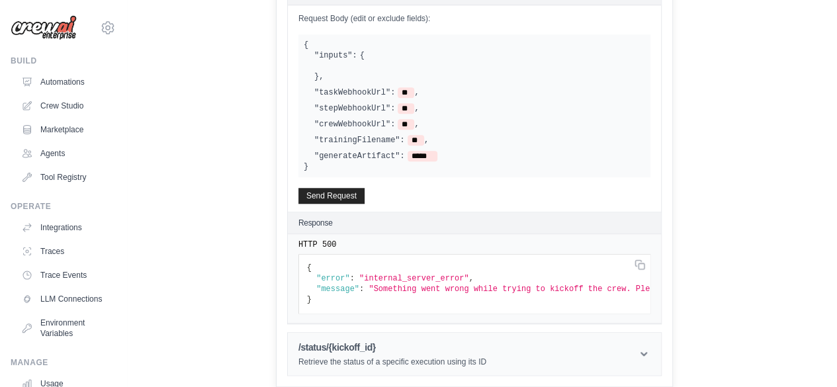
click at [457, 358] on p "Retrieve the status of a specific execution using its ID" at bounding box center [392, 362] width 188 height 11
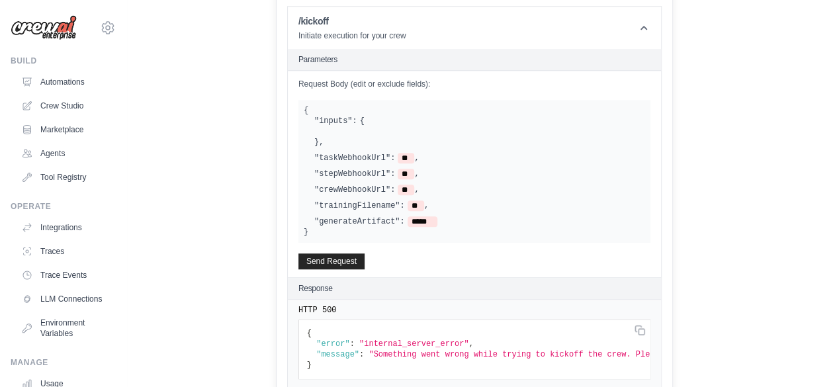
scroll to position [456, 0]
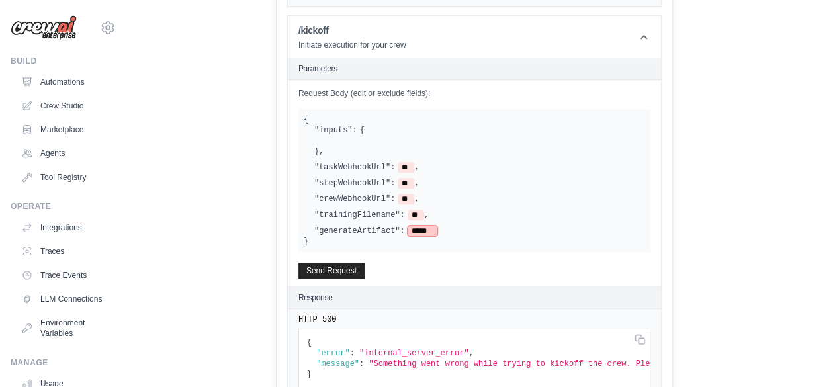
click at [437, 232] on span "*****" at bounding box center [423, 231] width 30 height 11
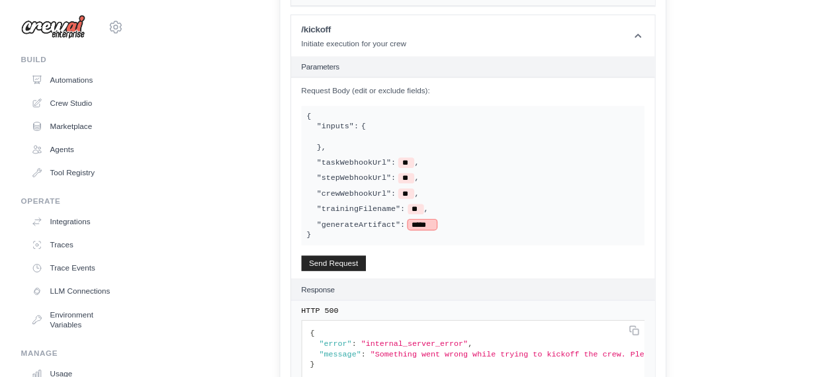
scroll to position [0, 0]
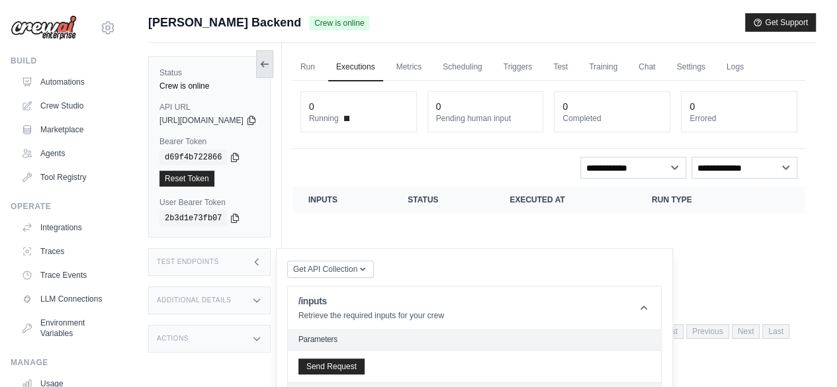
click at [270, 64] on icon at bounding box center [264, 64] width 11 height 11
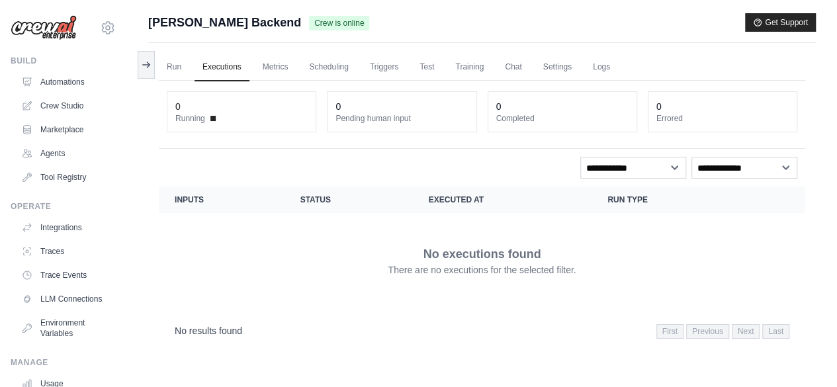
click at [156, 66] on div "Run Executions Metrics Scheduling Triggers Test Training Chat Settings Logs 0 R…" at bounding box center [482, 236] width 668 height 387
click at [143, 60] on icon at bounding box center [146, 64] width 11 height 11
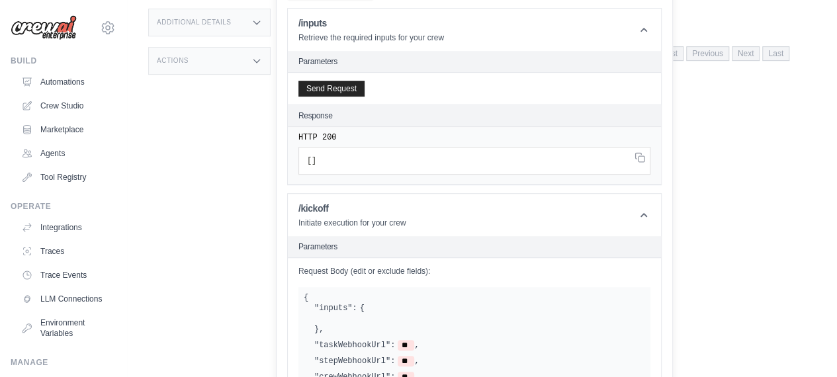
scroll to position [230, 0]
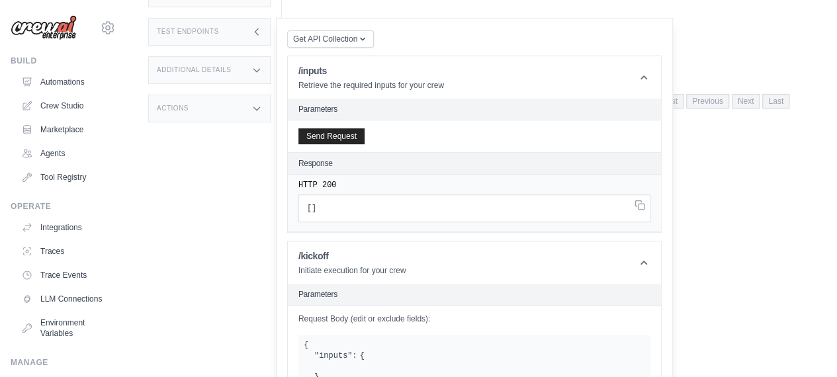
click at [271, 75] on div "Additional Details" at bounding box center [209, 70] width 122 height 28
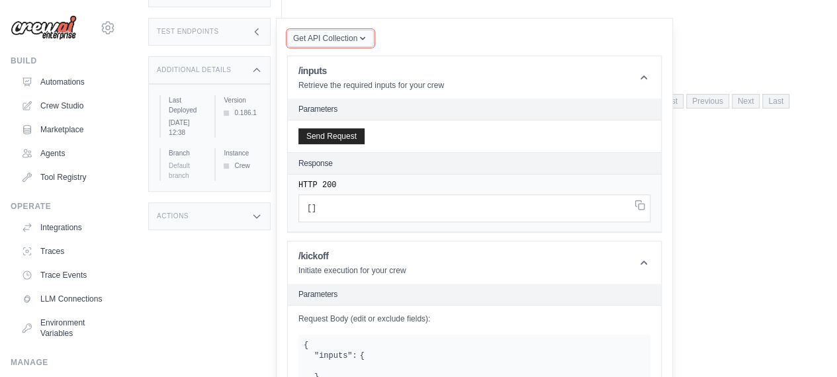
click at [335, 39] on span "Get API Collection" at bounding box center [325, 38] width 64 height 11
click at [343, 74] on div "Postman API Collection" at bounding box center [361, 74] width 127 height 21
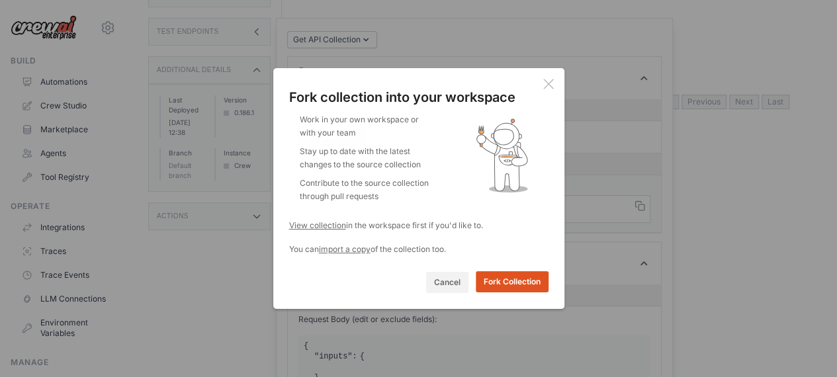
click at [520, 291] on button "Fork Collection" at bounding box center [512, 281] width 73 height 21
